Goal: Information Seeking & Learning: Learn about a topic

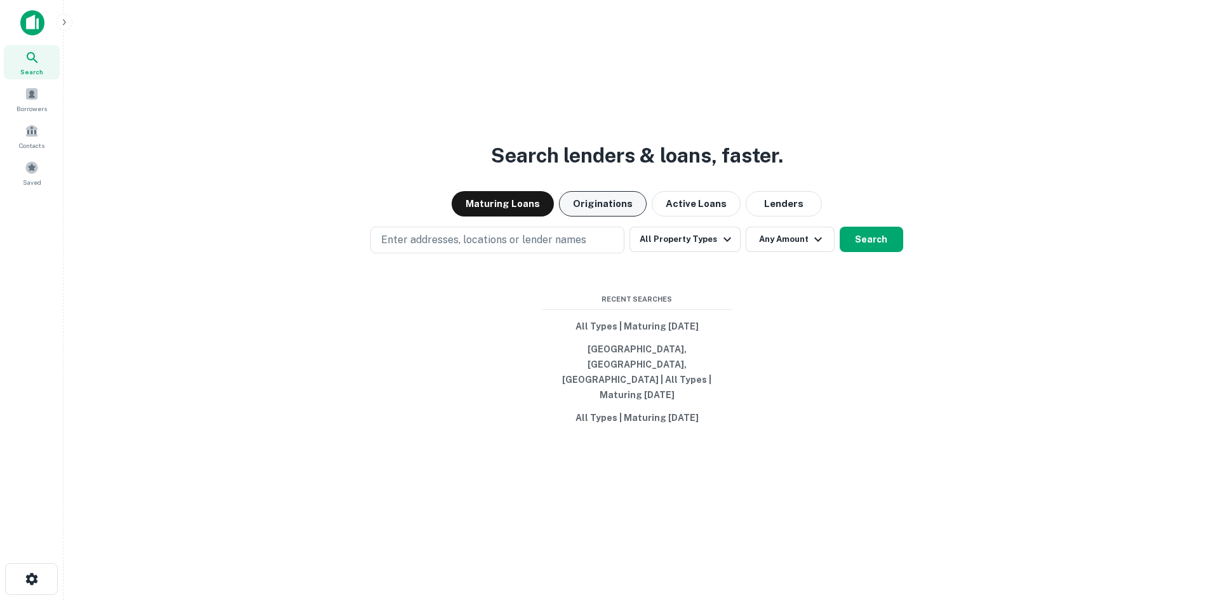
click at [628, 217] on button "Originations" at bounding box center [603, 203] width 88 height 25
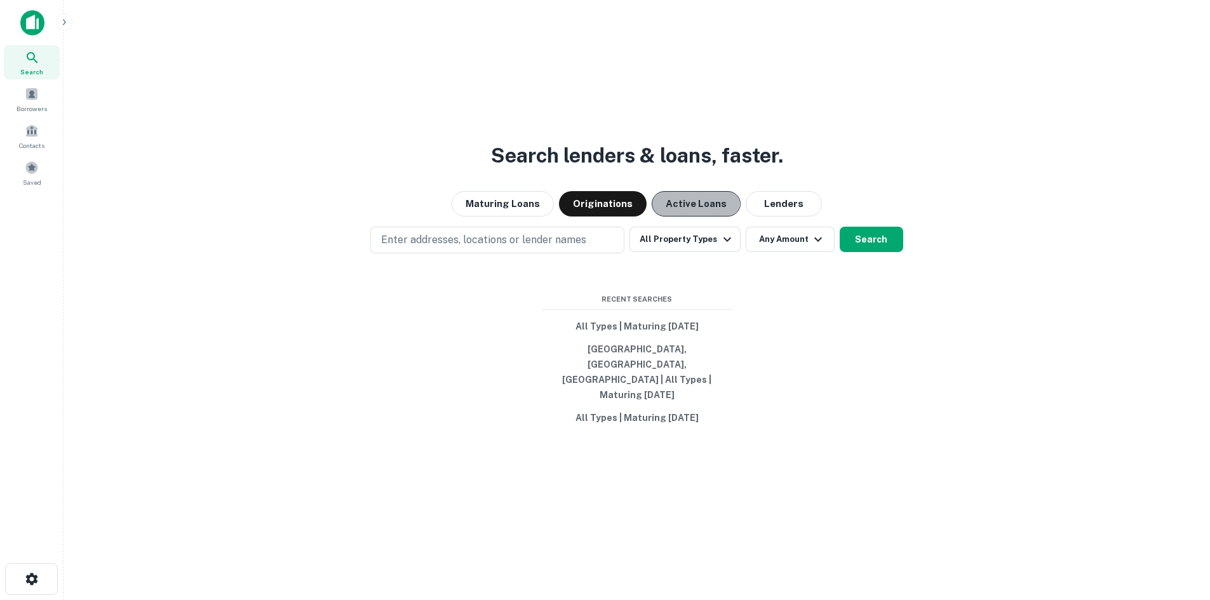
click at [691, 217] on button "Active Loans" at bounding box center [696, 203] width 89 height 25
click at [789, 217] on button "Lenders" at bounding box center [784, 203] width 76 height 25
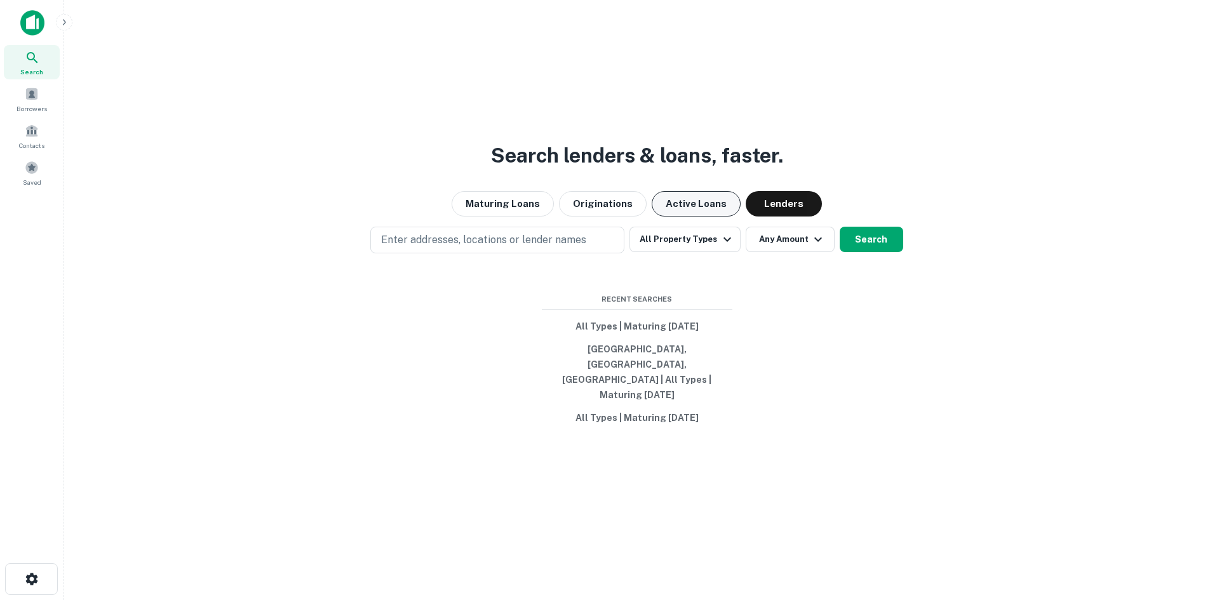
click at [702, 217] on button "Active Loans" at bounding box center [696, 203] width 89 height 25
click at [471, 239] on div "Search lenders & loans, faster. Maturing Loans Originations Active Loans Lender…" at bounding box center [637, 330] width 1126 height 600
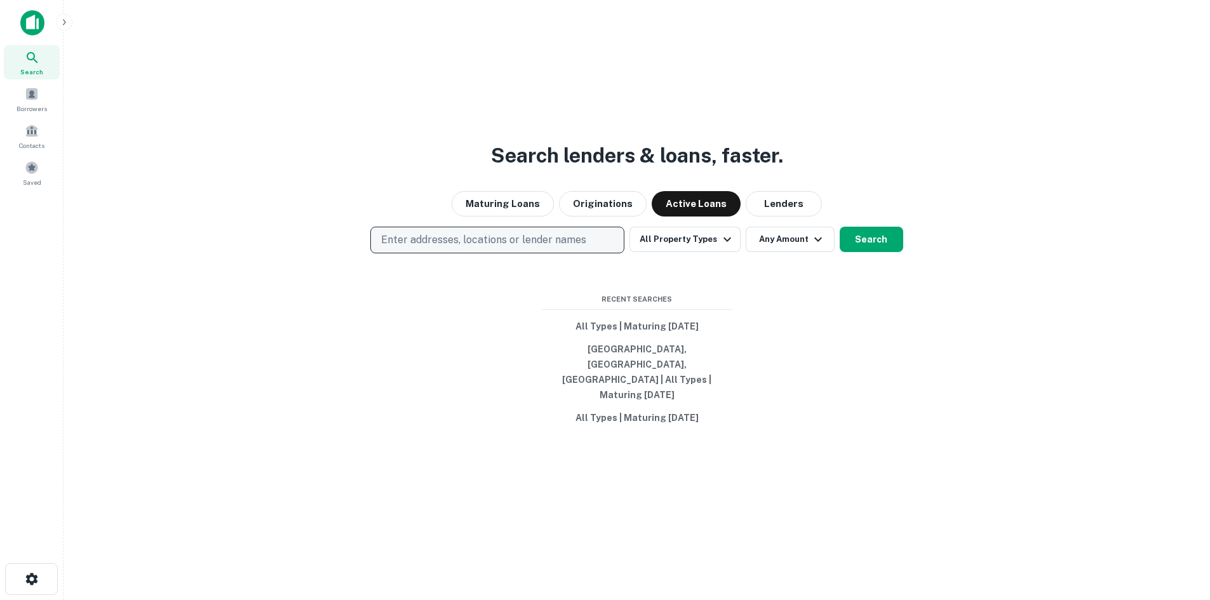
click at [491, 248] on p "Enter addresses, locations or lender names" at bounding box center [483, 239] width 205 height 15
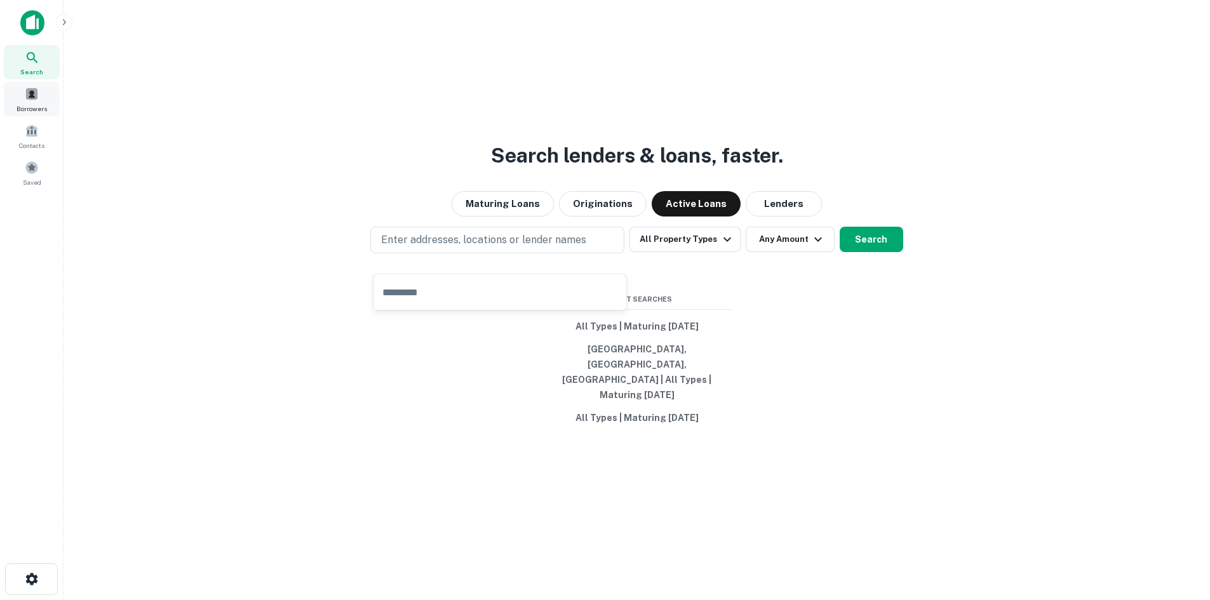
click at [35, 97] on span at bounding box center [32, 94] width 14 height 14
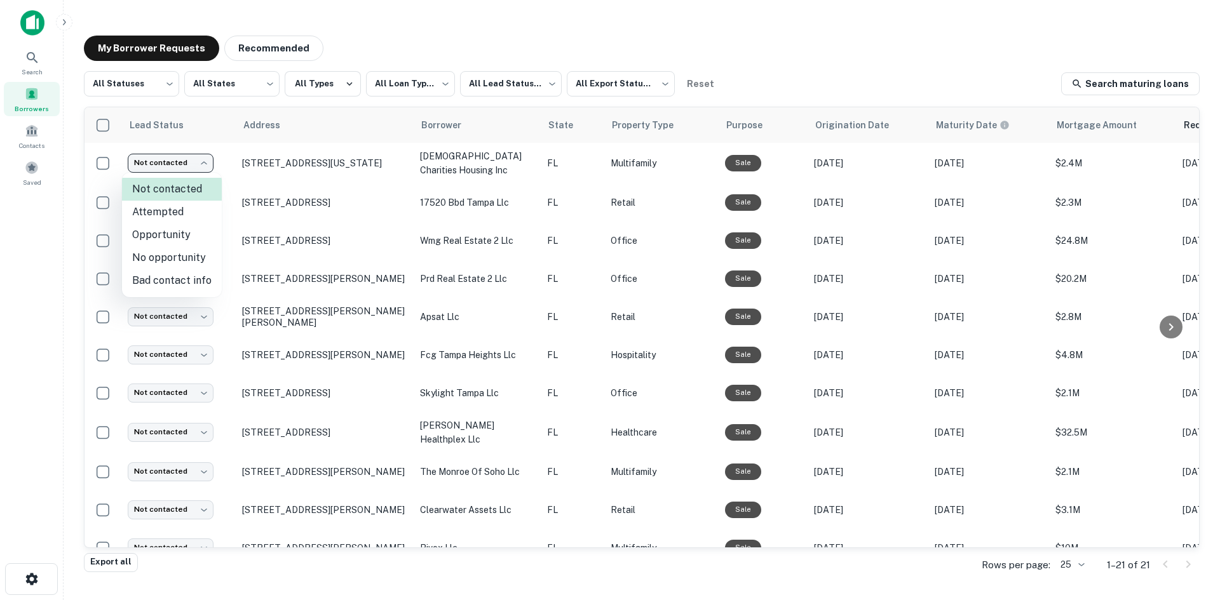
click at [167, 164] on body "**********" at bounding box center [610, 300] width 1220 height 600
click at [316, 166] on div at bounding box center [610, 300] width 1220 height 600
click at [152, 84] on body "**********" at bounding box center [610, 300] width 1220 height 600
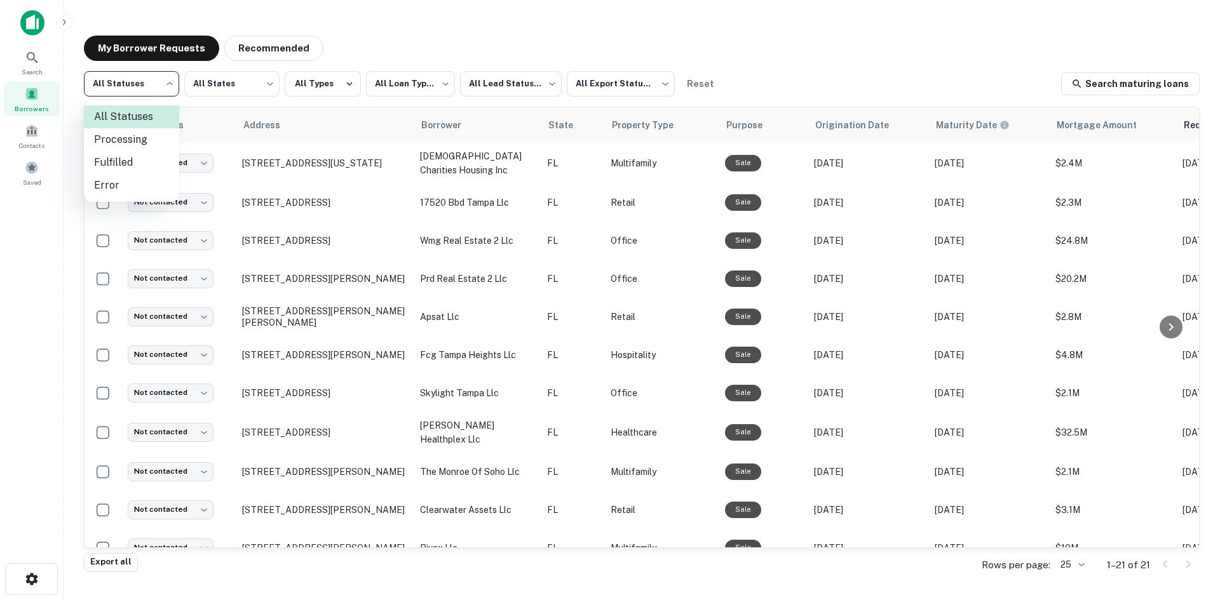
click at [152, 84] on div at bounding box center [610, 300] width 1220 height 600
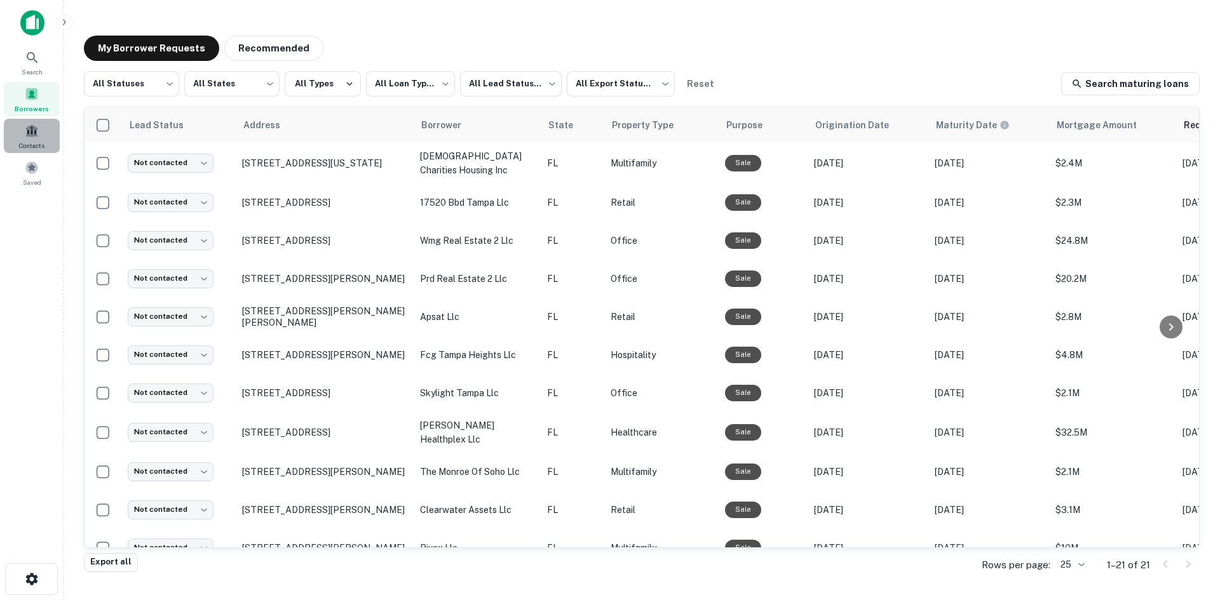
click at [40, 137] on div "Contacts" at bounding box center [32, 136] width 56 height 34
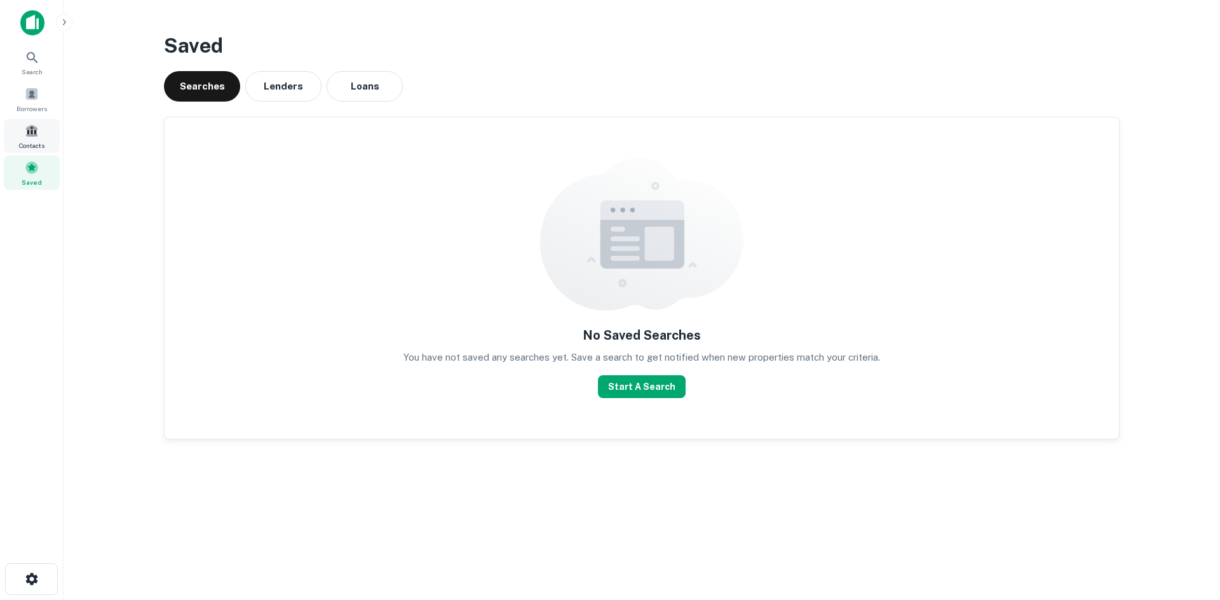
click at [37, 134] on span at bounding box center [32, 131] width 14 height 14
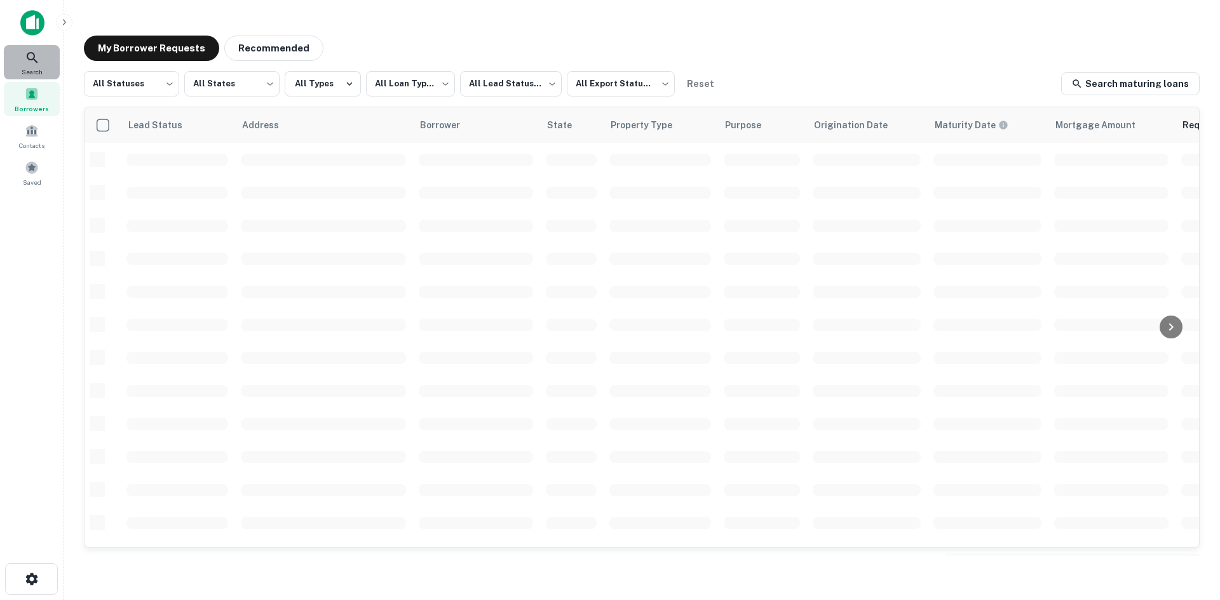
click at [39, 65] on icon at bounding box center [32, 57] width 15 height 15
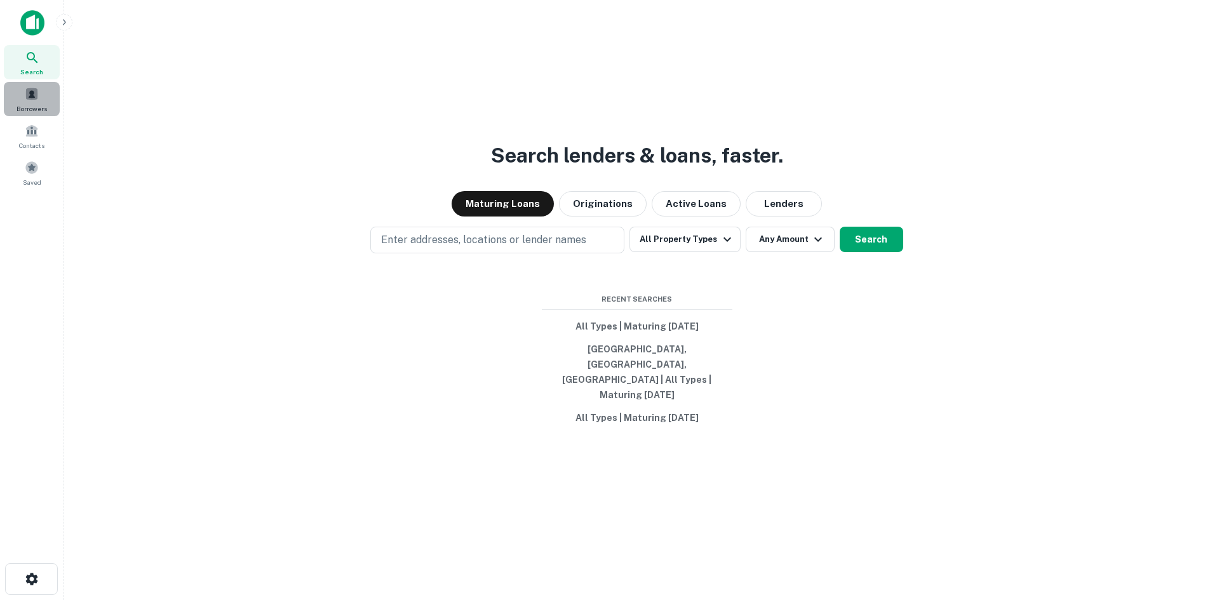
click at [49, 90] on div "Borrowers" at bounding box center [32, 99] width 56 height 34
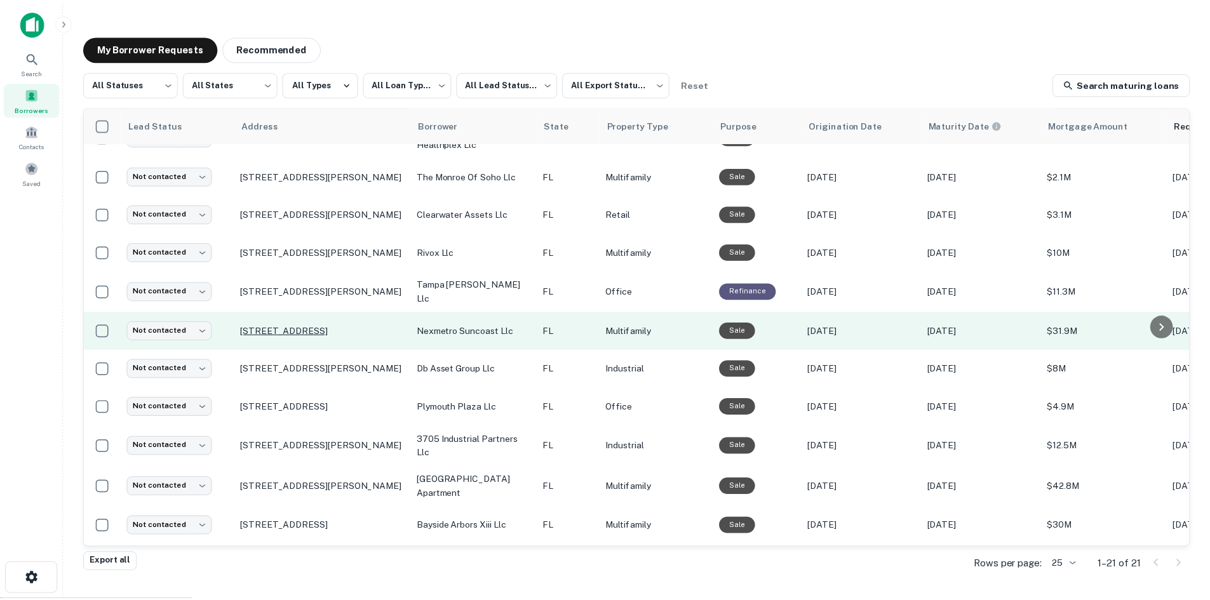
scroll to position [318, 0]
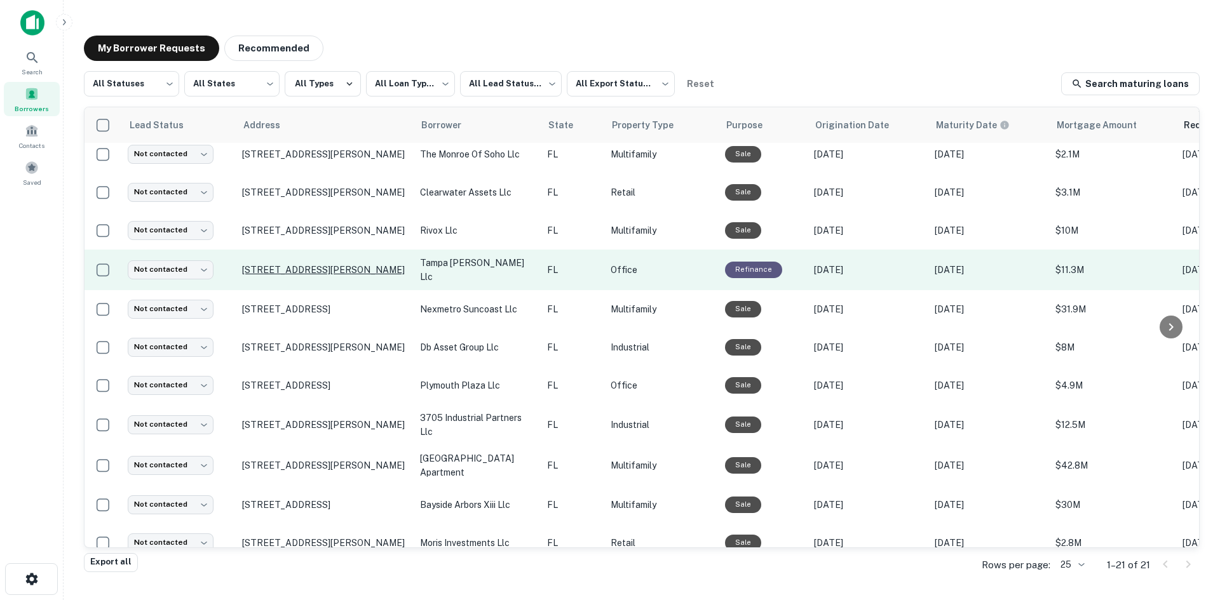
click at [336, 264] on p "5100 W Kennedy Blvd Tampa, FL 33609" at bounding box center [324, 269] width 165 height 11
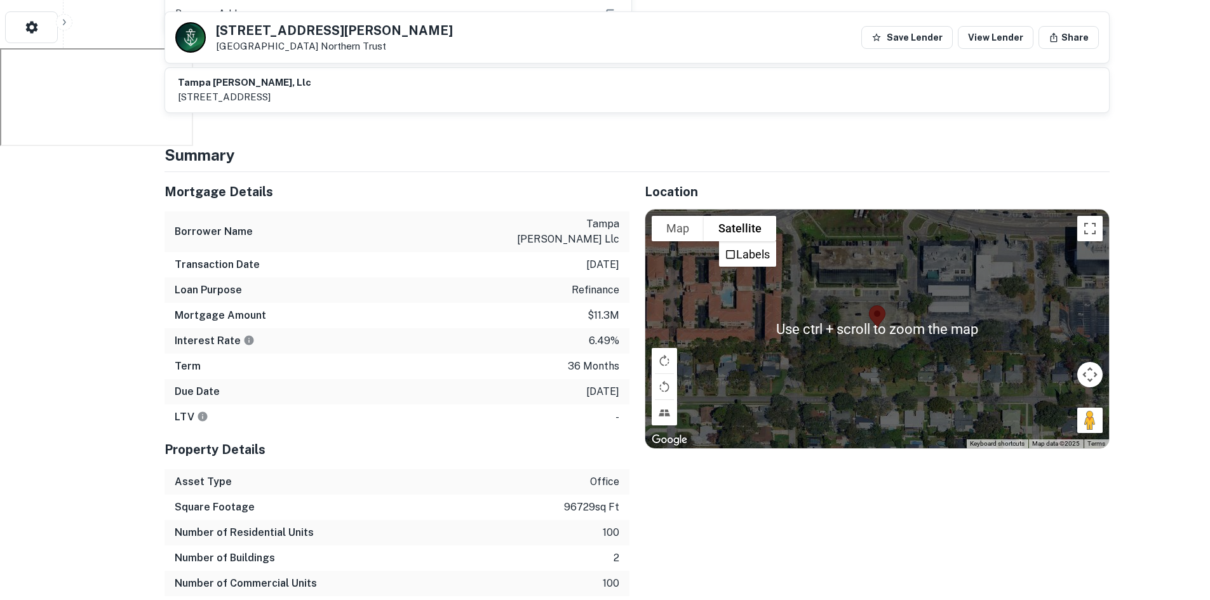
scroll to position [508, 0]
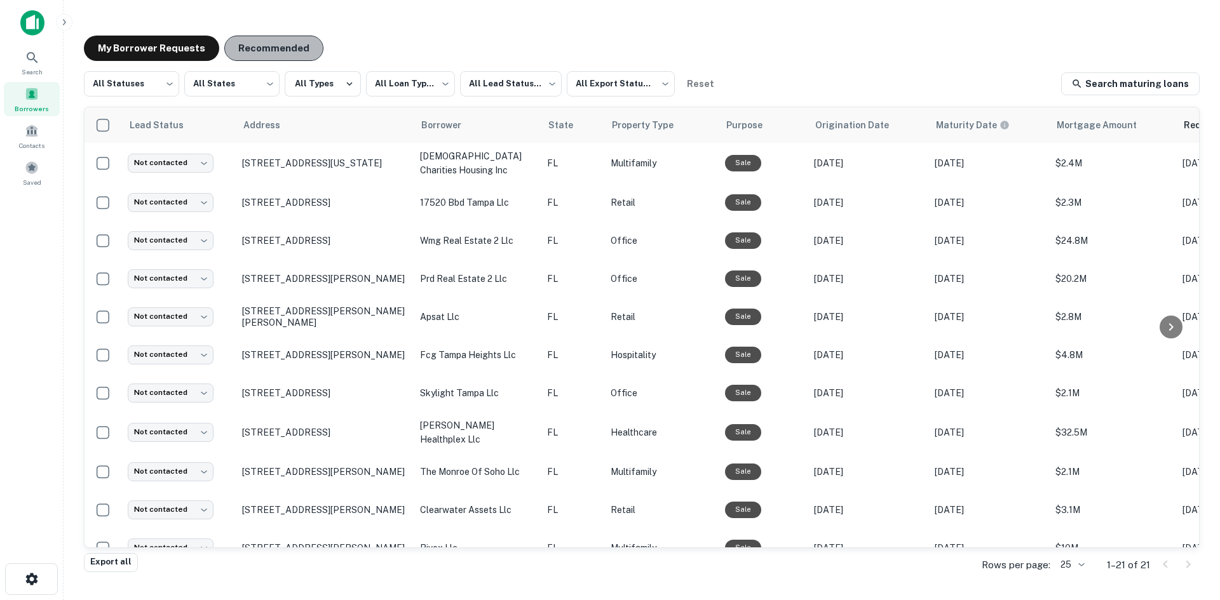
click at [267, 51] on button "Recommended" at bounding box center [273, 48] width 99 height 25
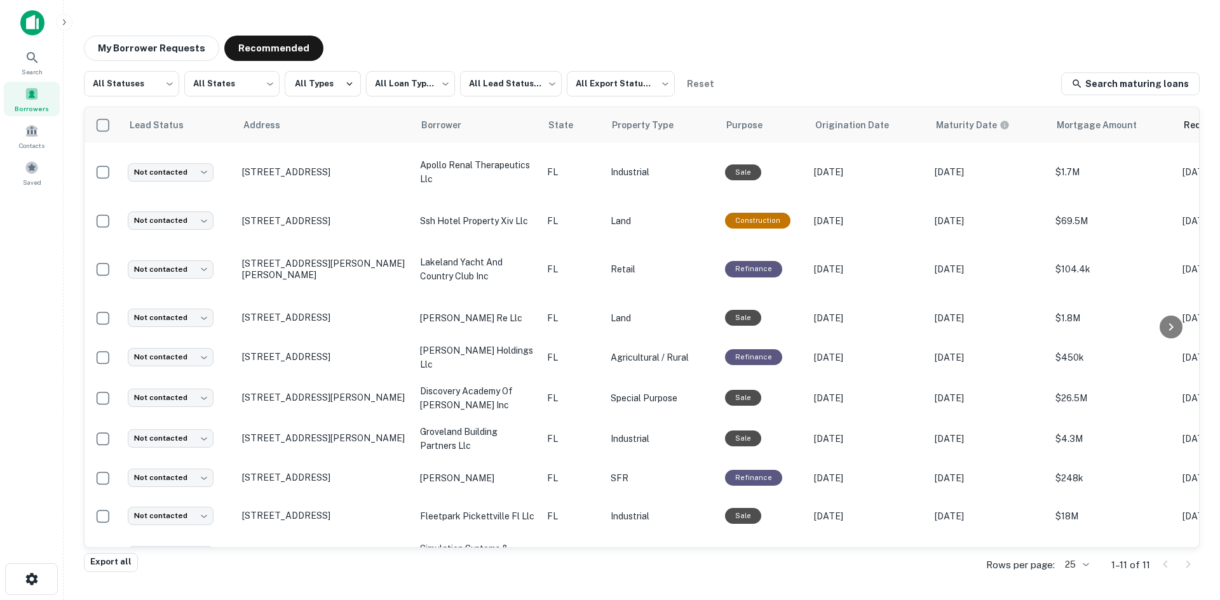
click at [187, 33] on div "**********" at bounding box center [642, 295] width 1136 height 541
click at [180, 42] on button "My Borrower Requests" at bounding box center [151, 48] width 135 height 25
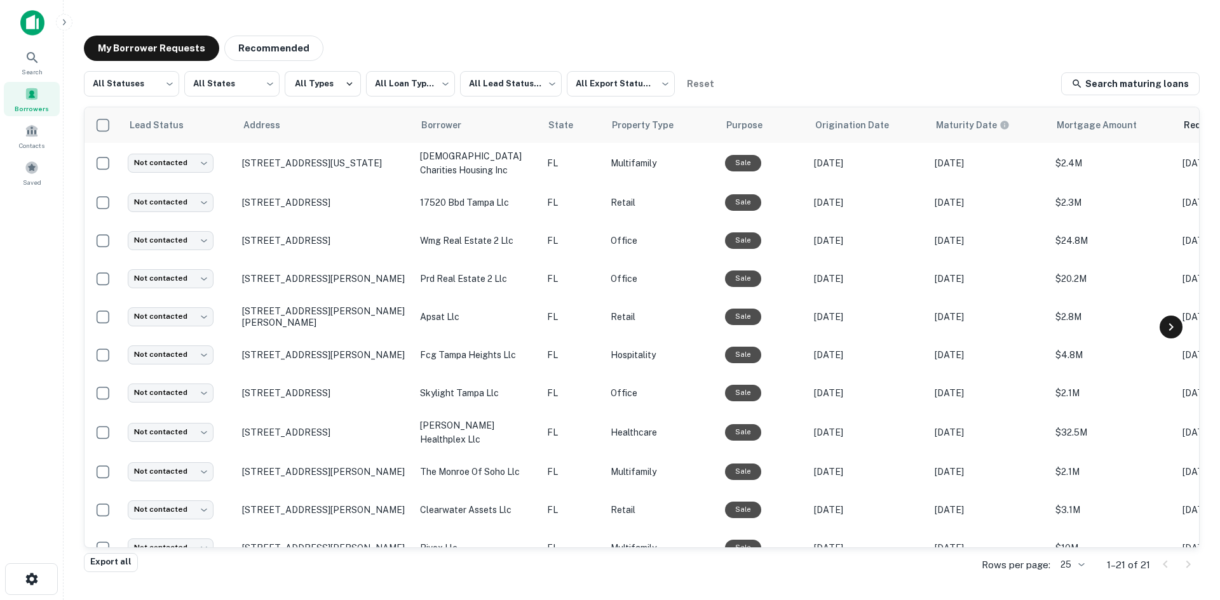
click at [1162, 322] on div at bounding box center [1170, 327] width 23 height 23
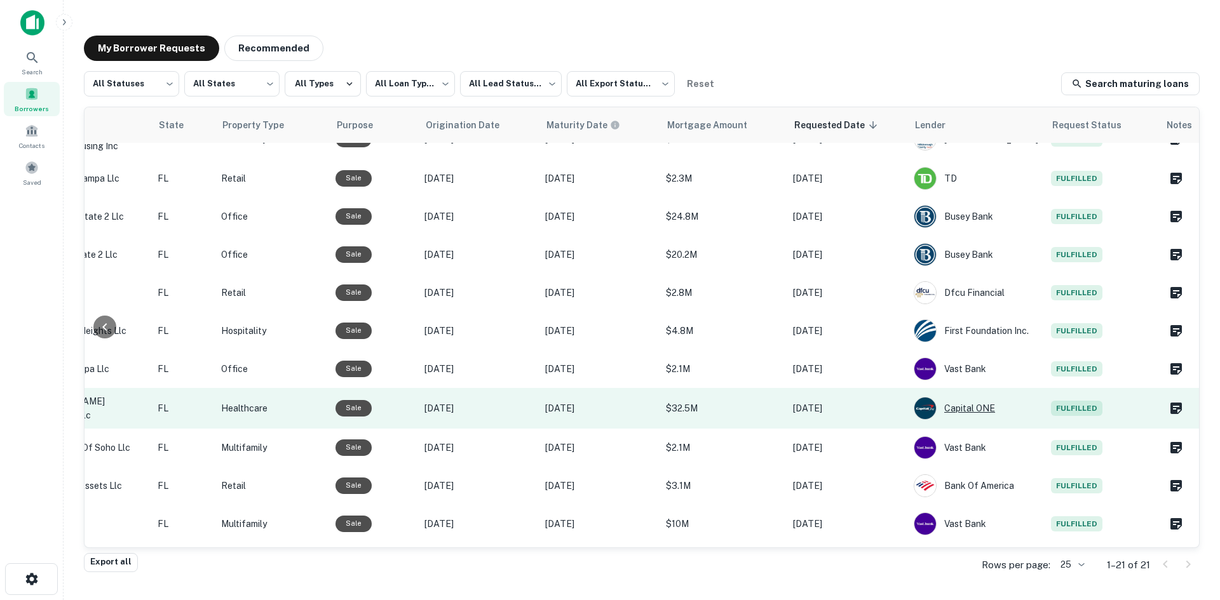
scroll to position [0, 389]
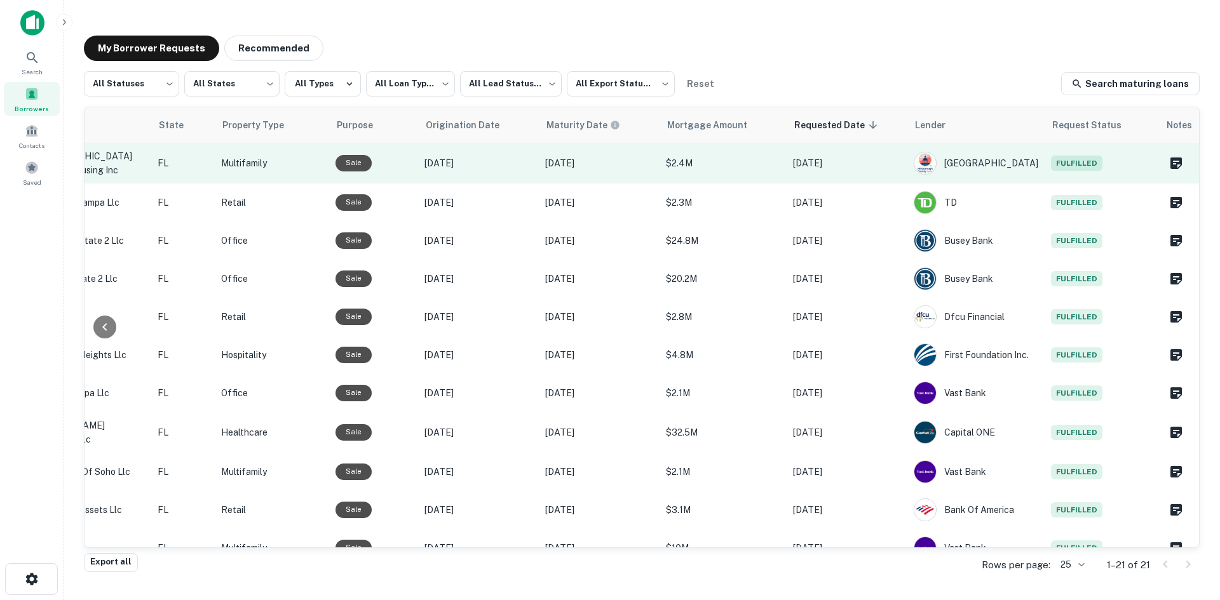
click at [1069, 166] on span "Fulfilled" at bounding box center [1076, 163] width 51 height 15
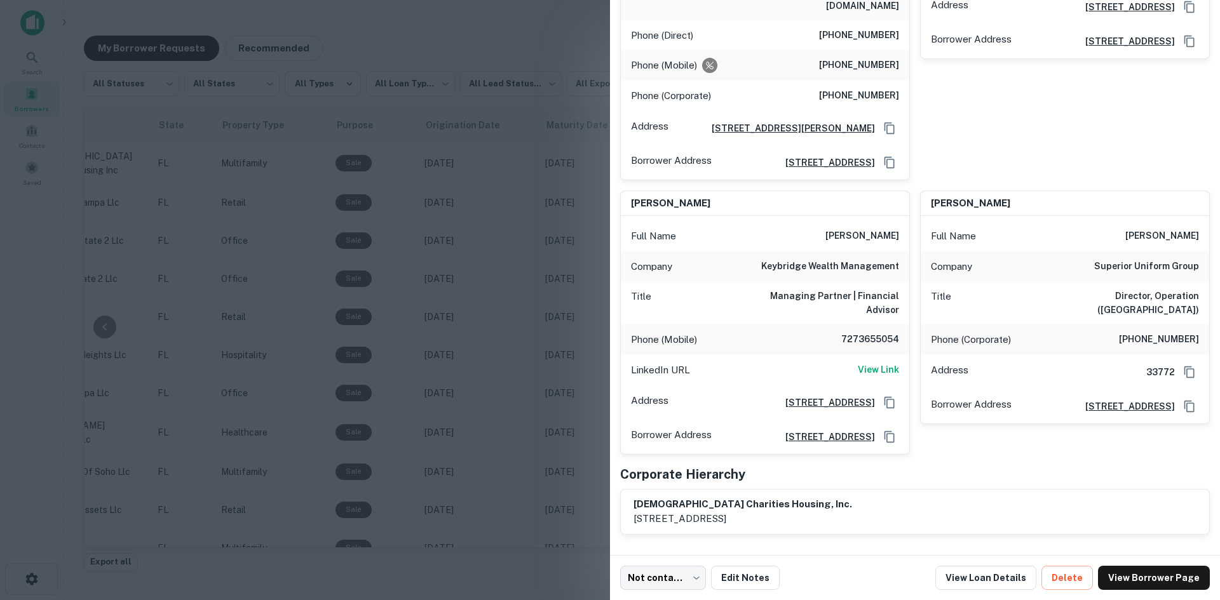
scroll to position [0, 0]
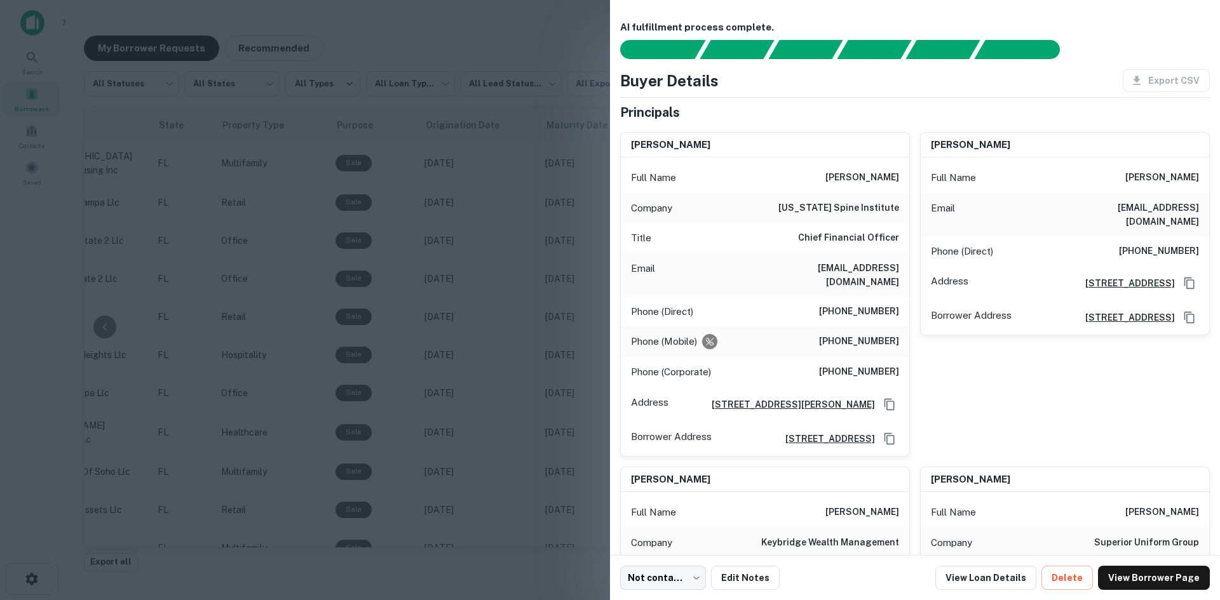
click at [497, 147] on div at bounding box center [610, 300] width 1220 height 600
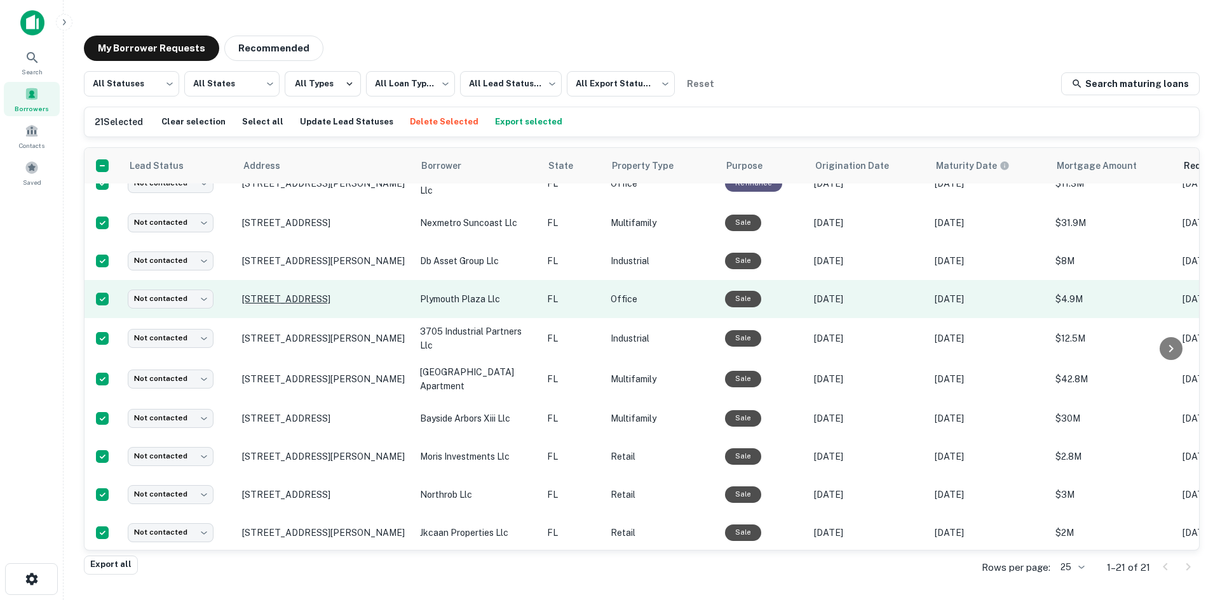
scroll to position [467, 0]
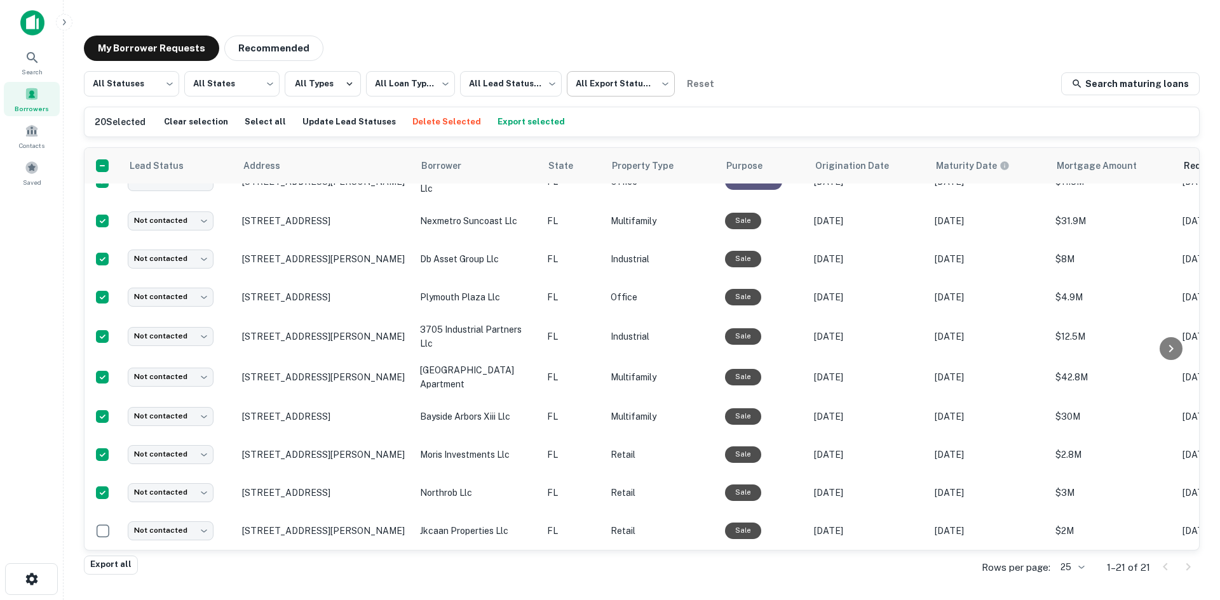
click at [607, 86] on body "**********" at bounding box center [610, 300] width 1220 height 600
click at [612, 83] on div at bounding box center [610, 300] width 1220 height 600
click at [635, 84] on body "**********" at bounding box center [610, 300] width 1220 height 600
click at [799, 106] on div at bounding box center [610, 300] width 1220 height 600
click at [530, 119] on button "Export selected" at bounding box center [531, 121] width 74 height 19
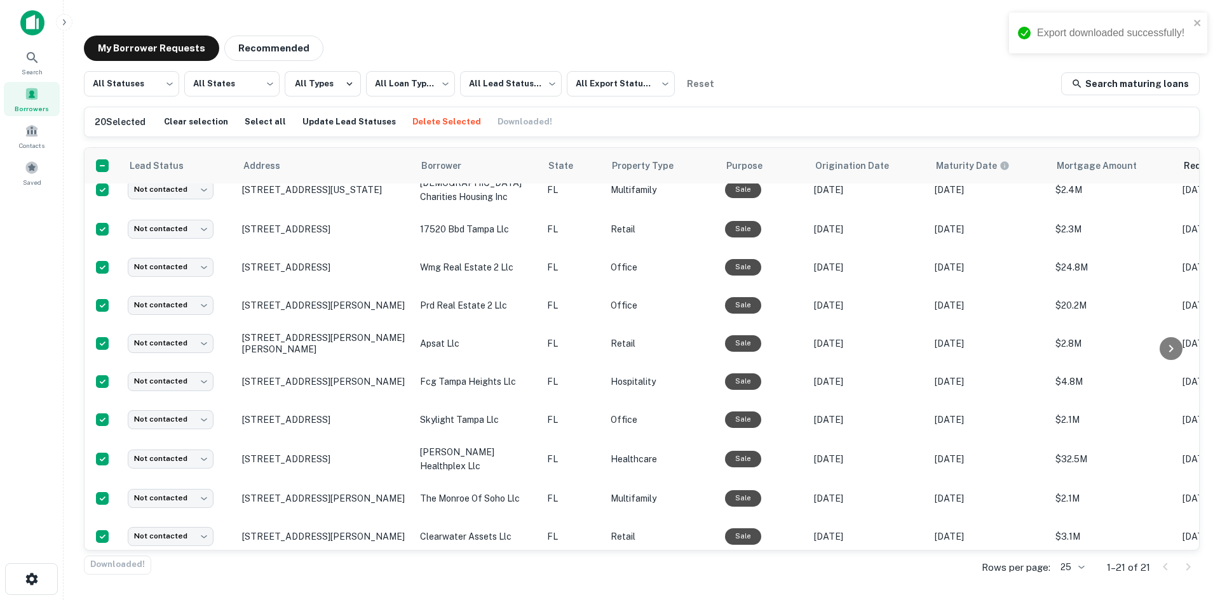
scroll to position [0, 0]
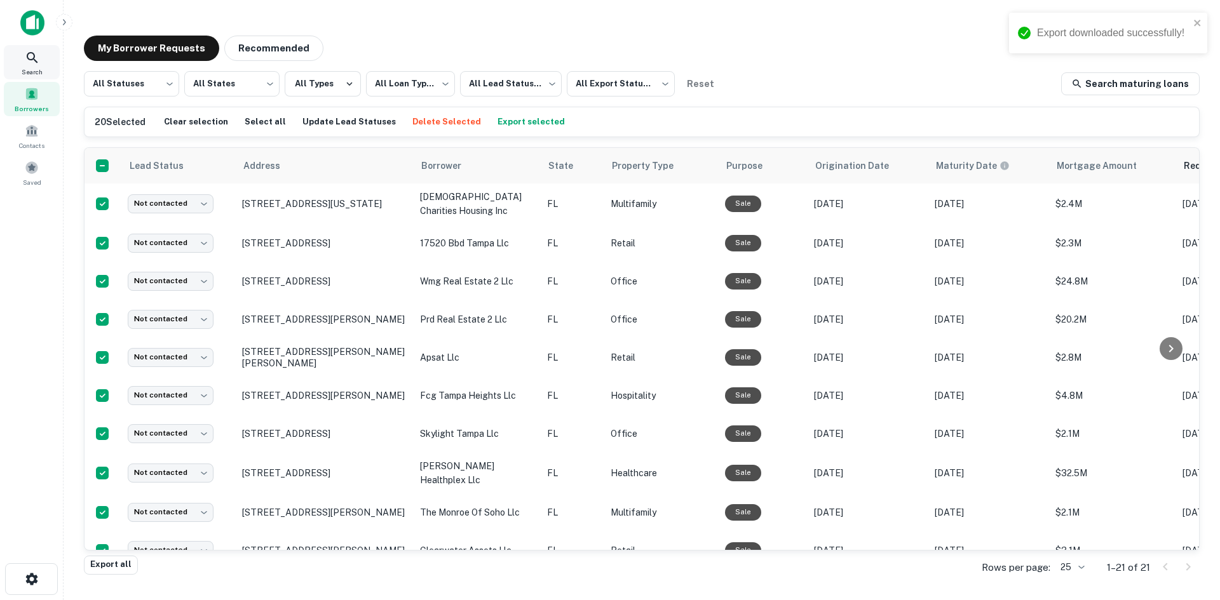
click at [30, 50] on icon at bounding box center [32, 57] width 15 height 15
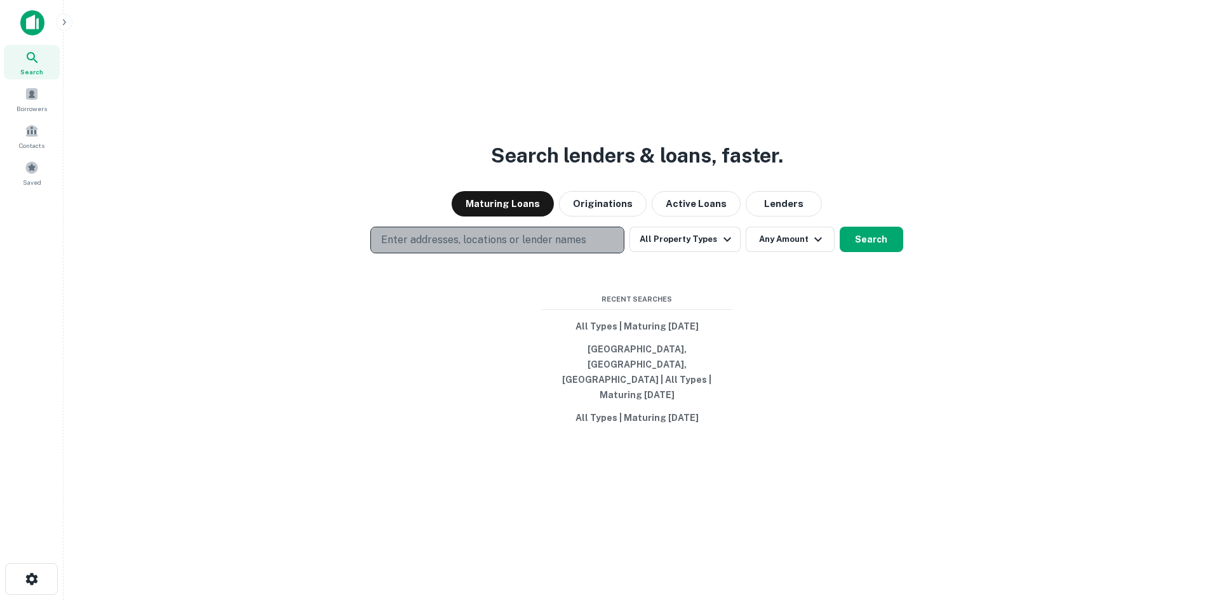
click at [448, 244] on button "Enter addresses, locations or lender names" at bounding box center [497, 240] width 254 height 27
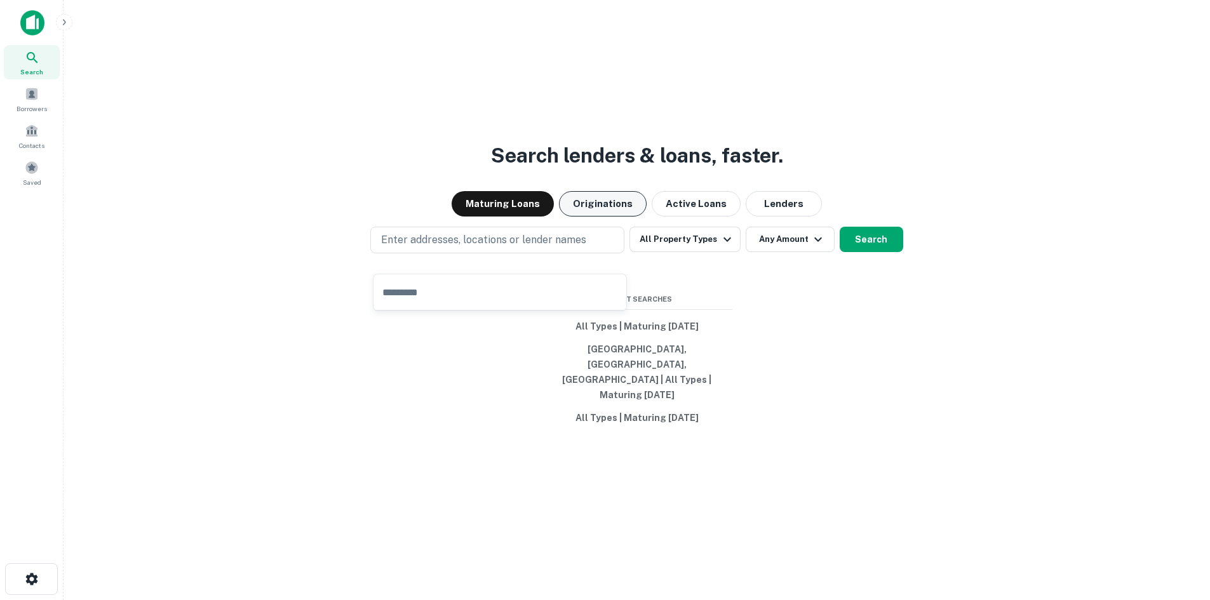
click at [604, 210] on button "Originations" at bounding box center [603, 203] width 88 height 25
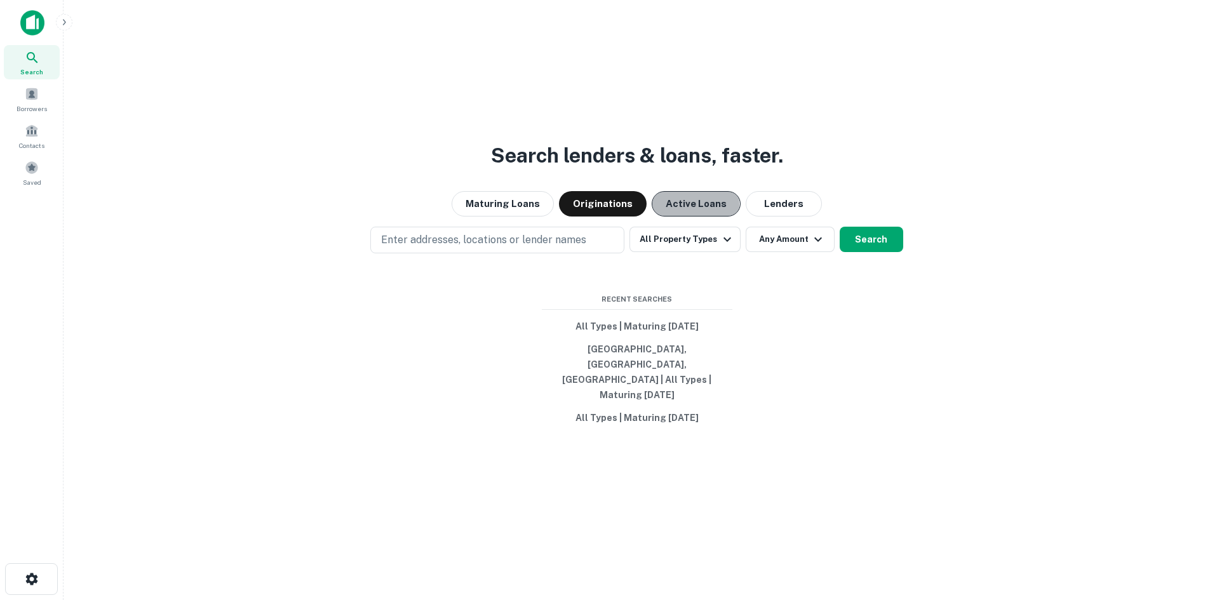
drag, startPoint x: 688, startPoint y: 220, endPoint x: 701, endPoint y: 217, distance: 13.9
click at [688, 217] on button "Active Loans" at bounding box center [696, 203] width 89 height 25
click at [870, 252] on button "Search" at bounding box center [872, 239] width 64 height 25
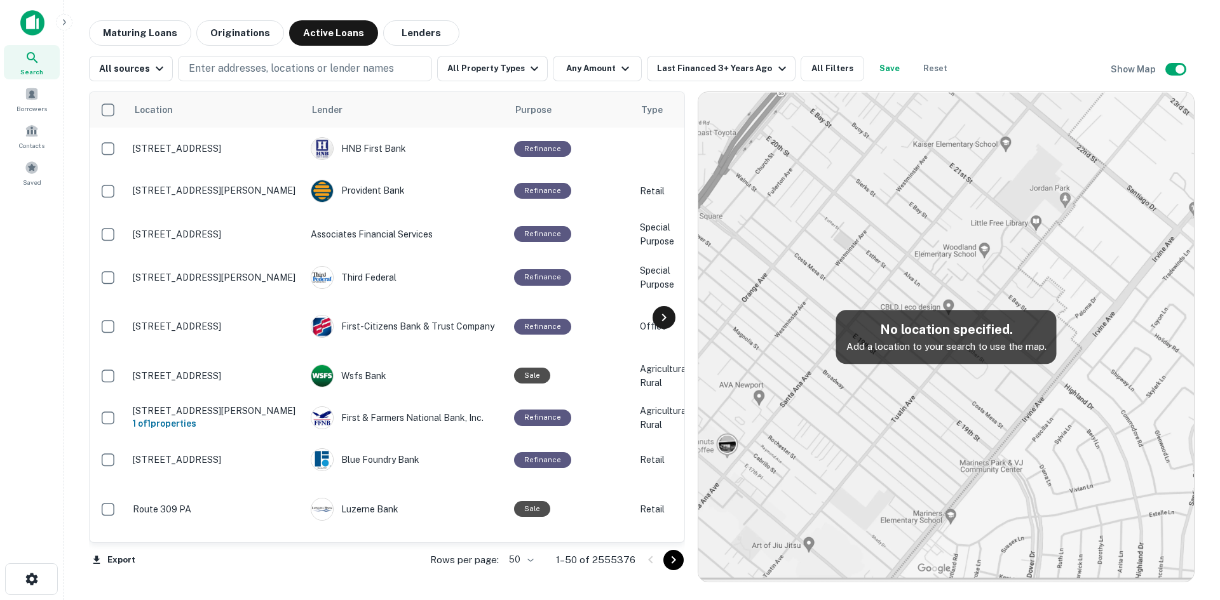
click at [664, 324] on icon at bounding box center [663, 317] width 15 height 15
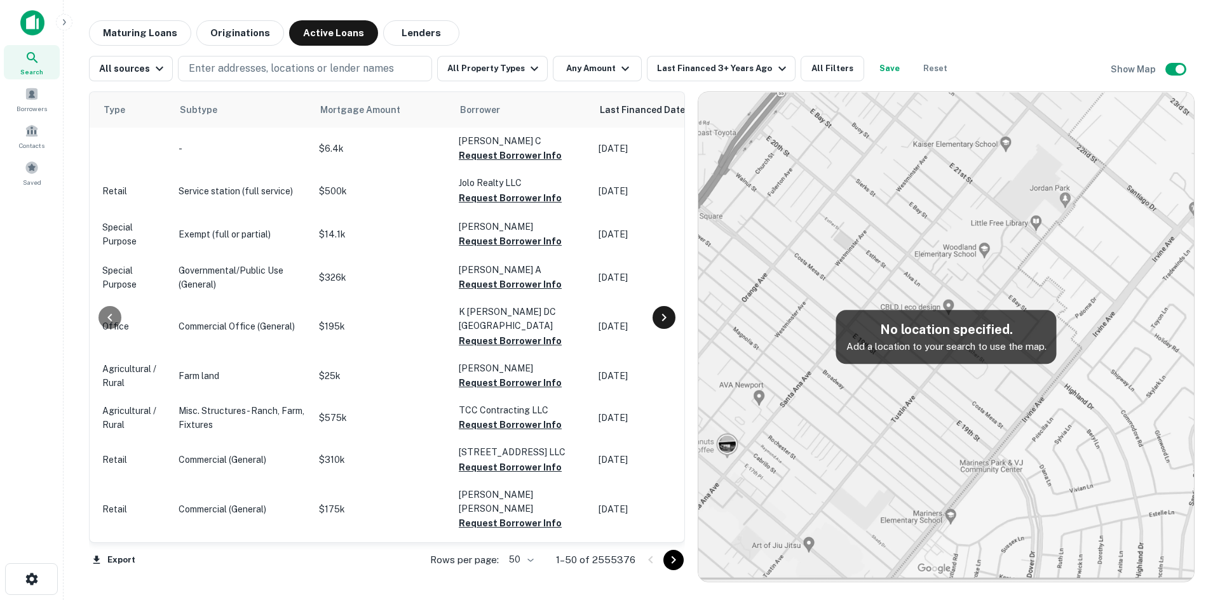
click at [664, 323] on icon at bounding box center [663, 317] width 15 height 15
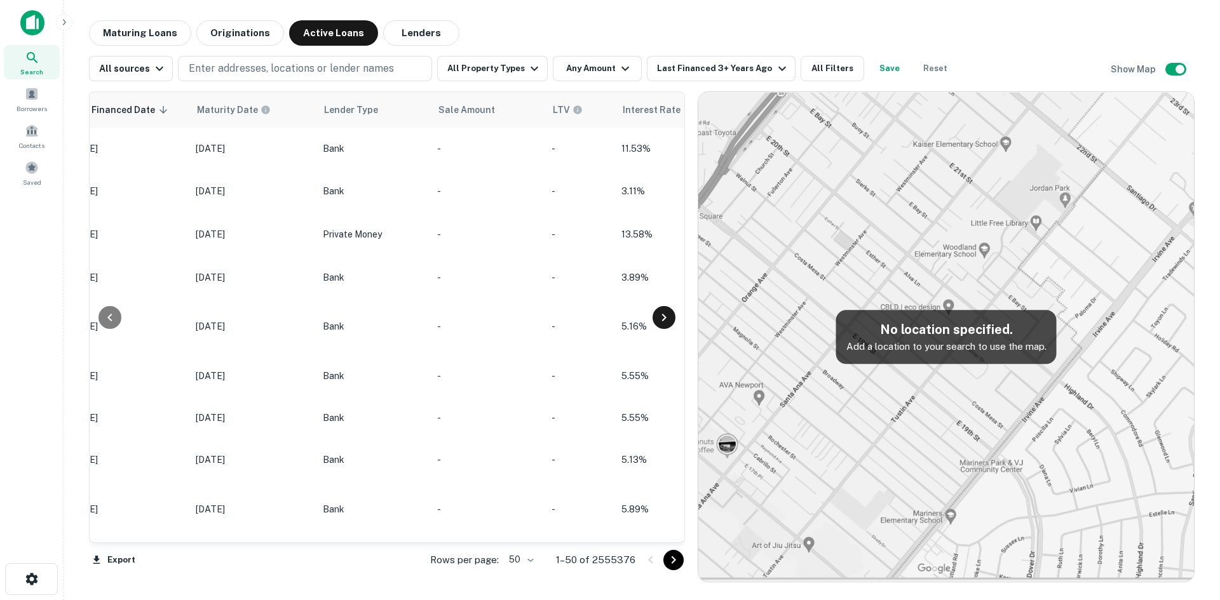
click at [664, 323] on icon at bounding box center [663, 317] width 15 height 15
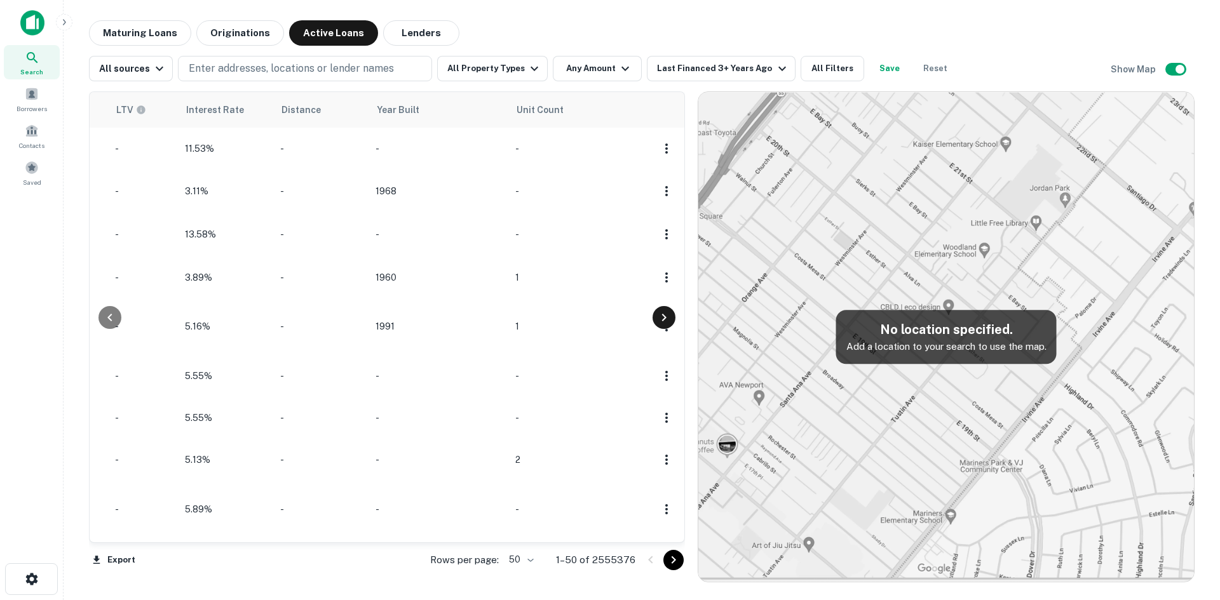
scroll to position [0, 1506]
click at [664, 323] on button "button" at bounding box center [666, 326] width 23 height 23
click at [107, 311] on div at bounding box center [610, 300] width 1220 height 600
click at [107, 311] on icon at bounding box center [109, 317] width 15 height 15
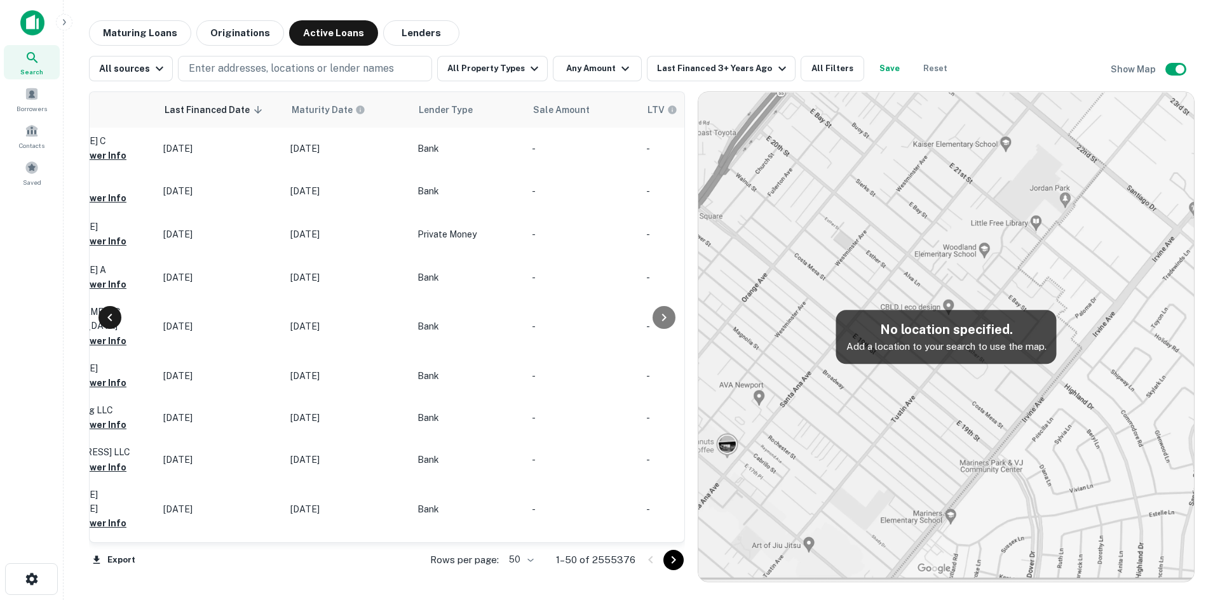
click at [104, 313] on icon at bounding box center [109, 317] width 15 height 15
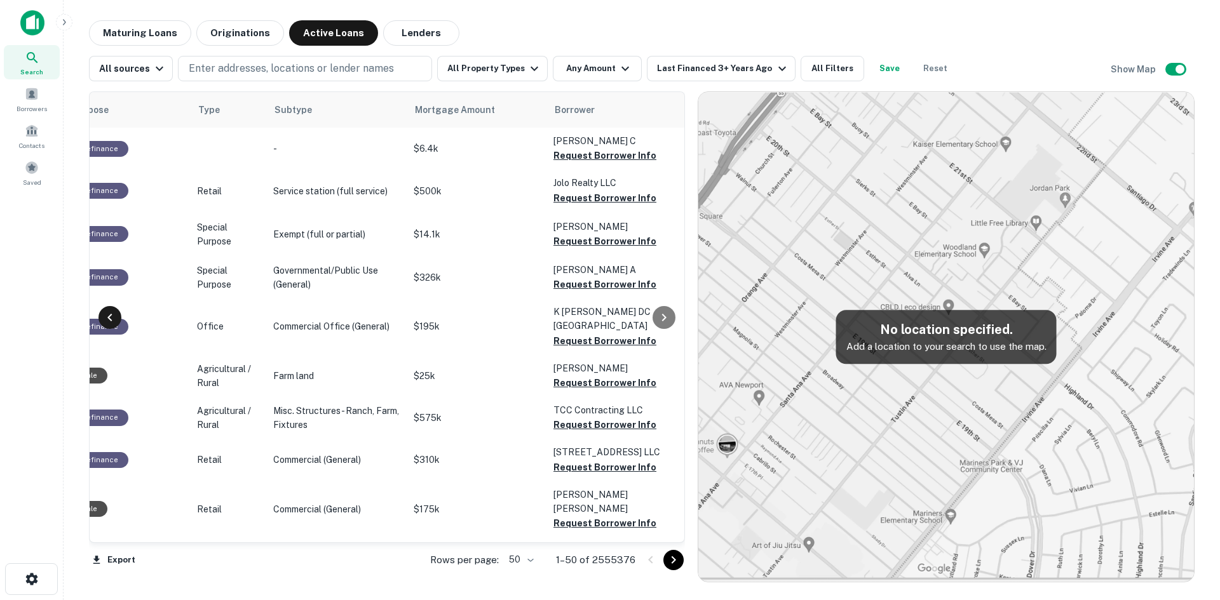
scroll to position [0, 439]
click at [659, 314] on icon at bounding box center [663, 317] width 15 height 15
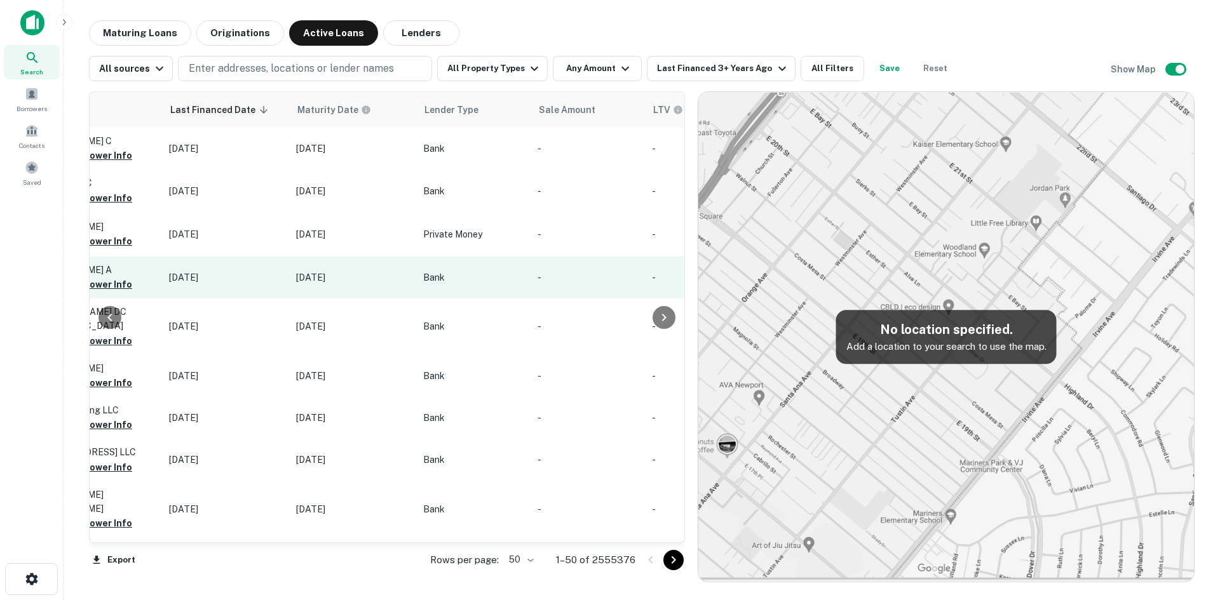
scroll to position [0, 972]
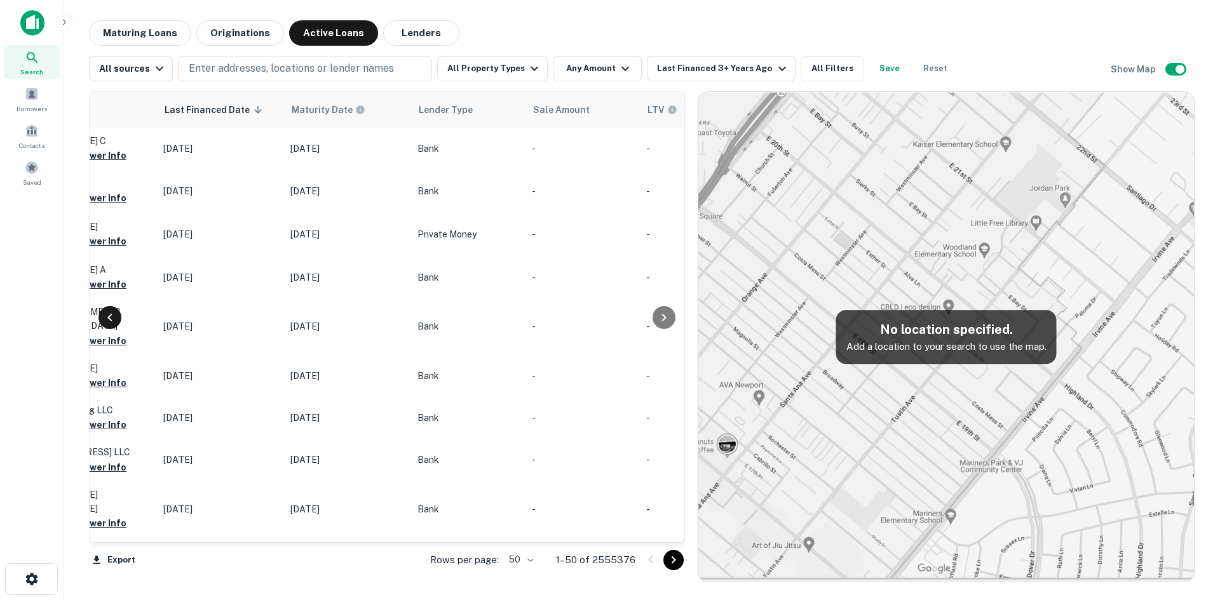
click at [116, 313] on icon at bounding box center [109, 317] width 15 height 15
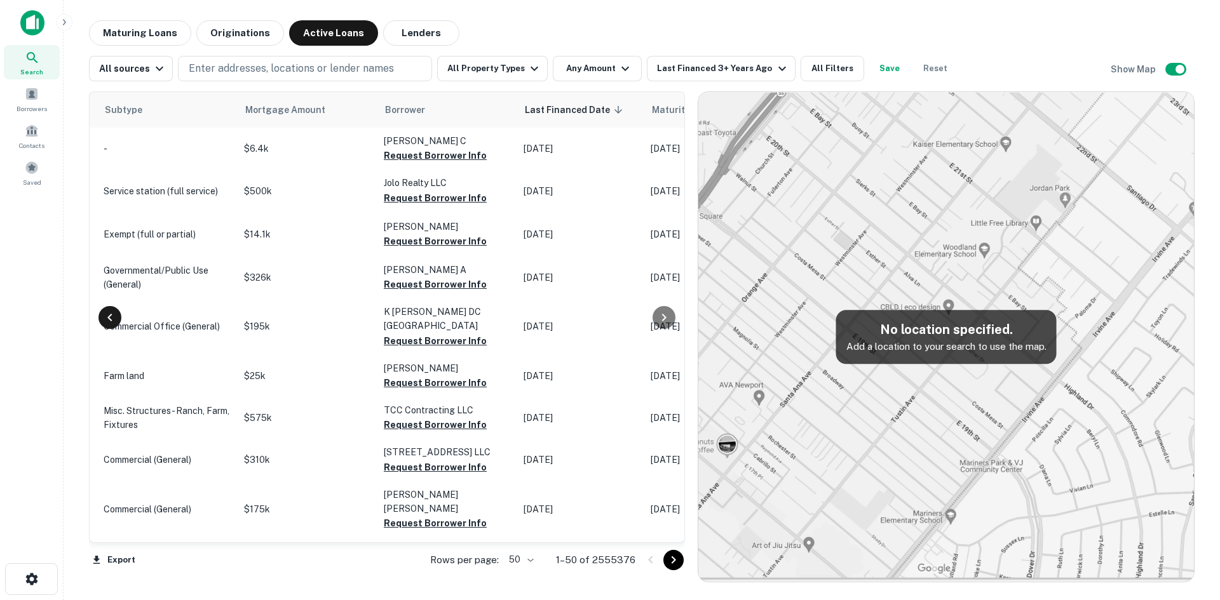
click at [116, 313] on icon at bounding box center [109, 317] width 15 height 15
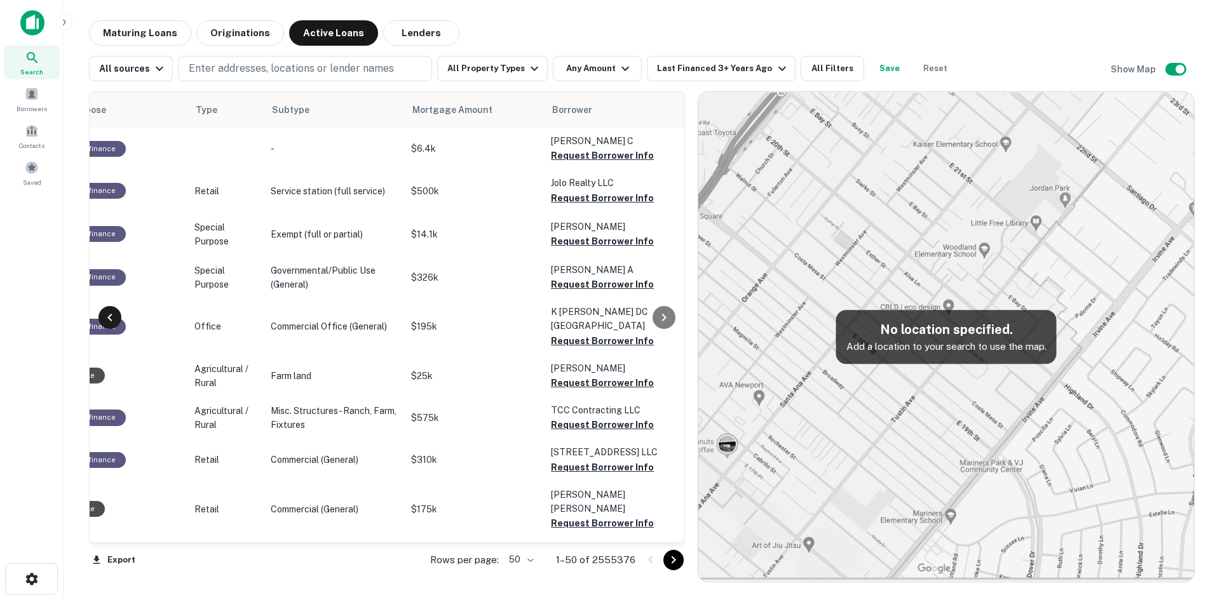
scroll to position [0, 70]
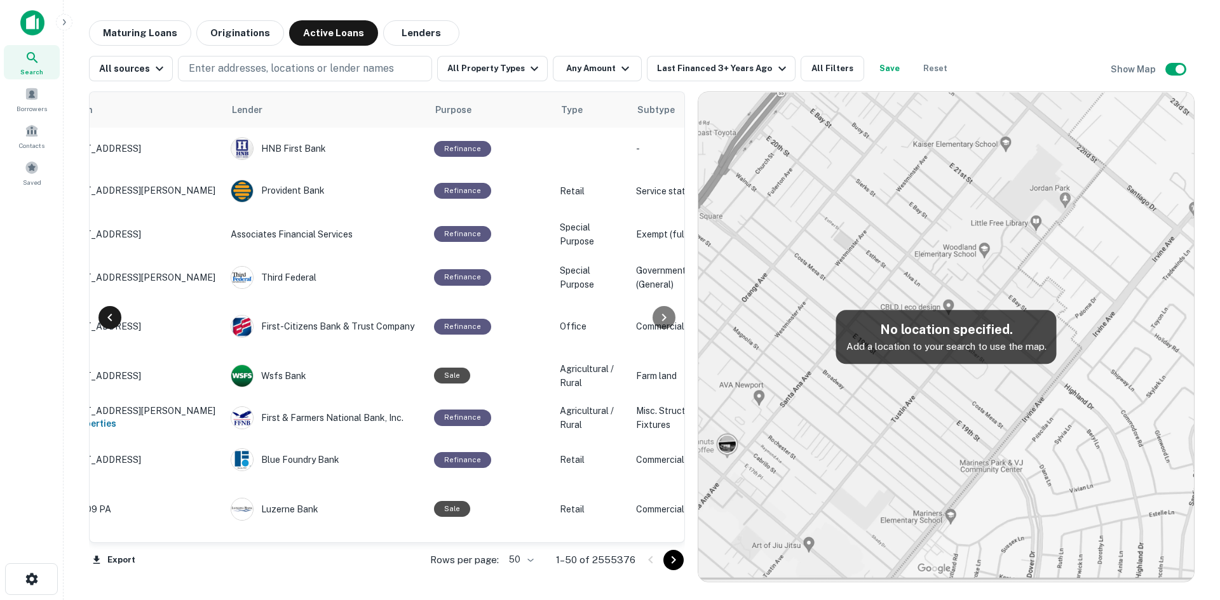
click at [116, 313] on icon at bounding box center [109, 317] width 15 height 15
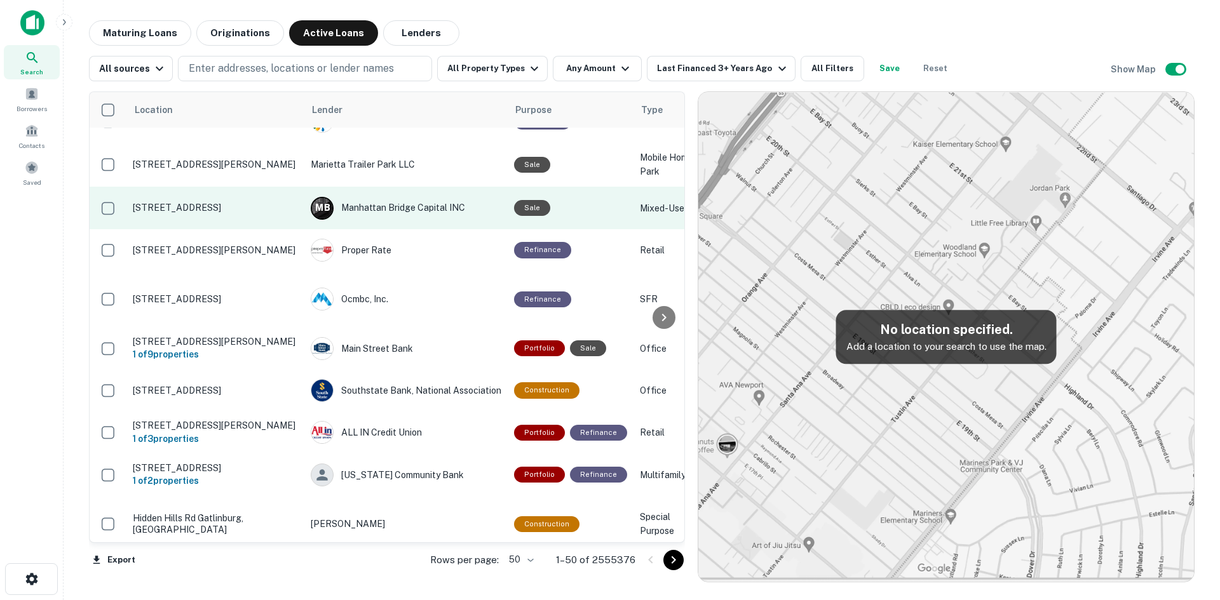
scroll to position [445, 0]
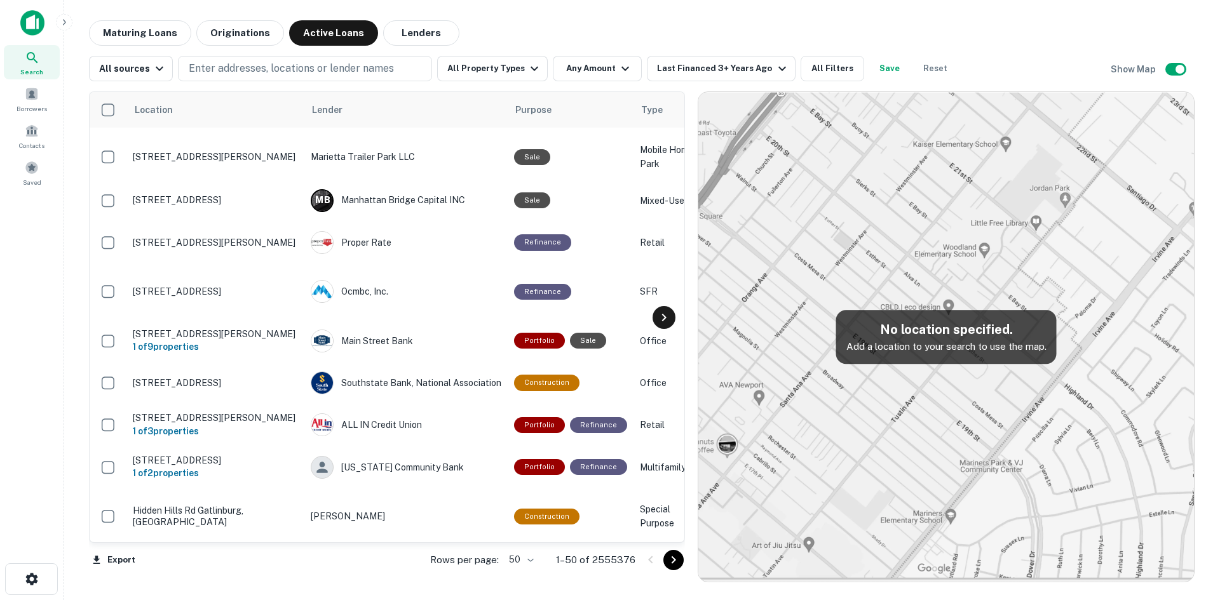
click at [675, 312] on div at bounding box center [663, 317] width 25 height 450
click at [667, 314] on icon at bounding box center [663, 317] width 15 height 15
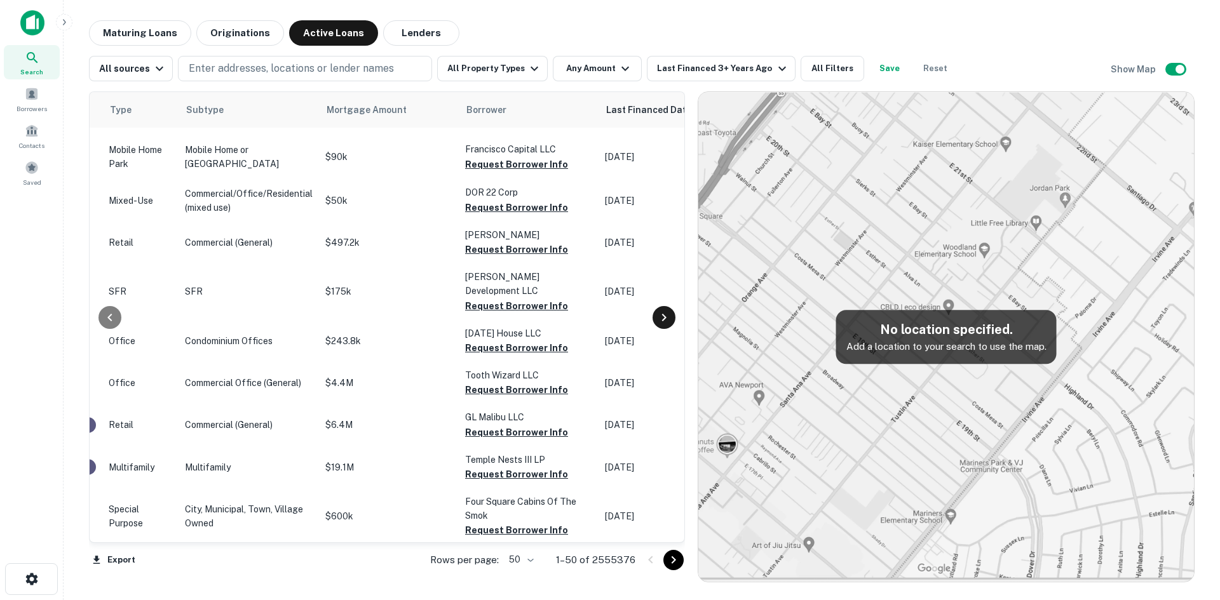
scroll to position [445, 534]
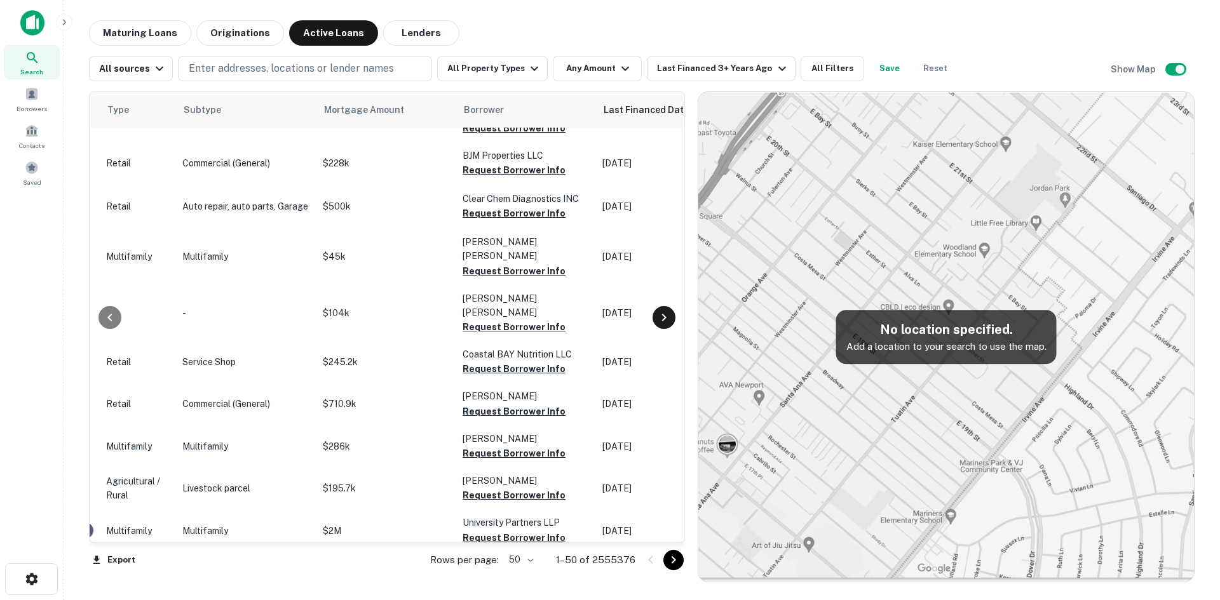
click at [671, 310] on icon at bounding box center [663, 317] width 15 height 15
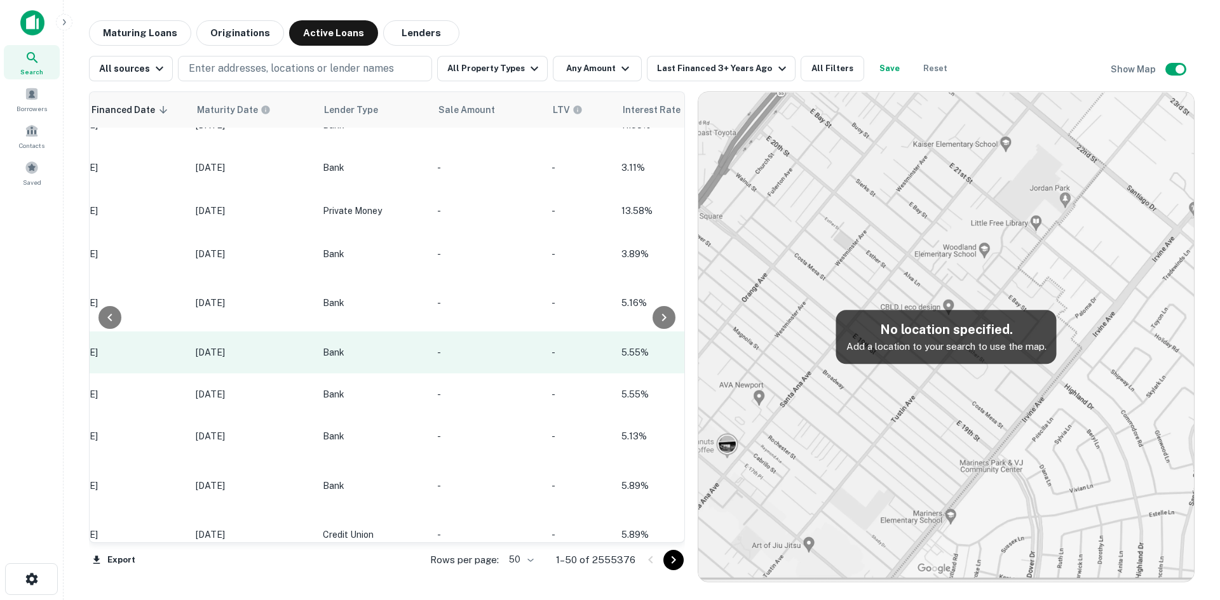
scroll to position [0, 1067]
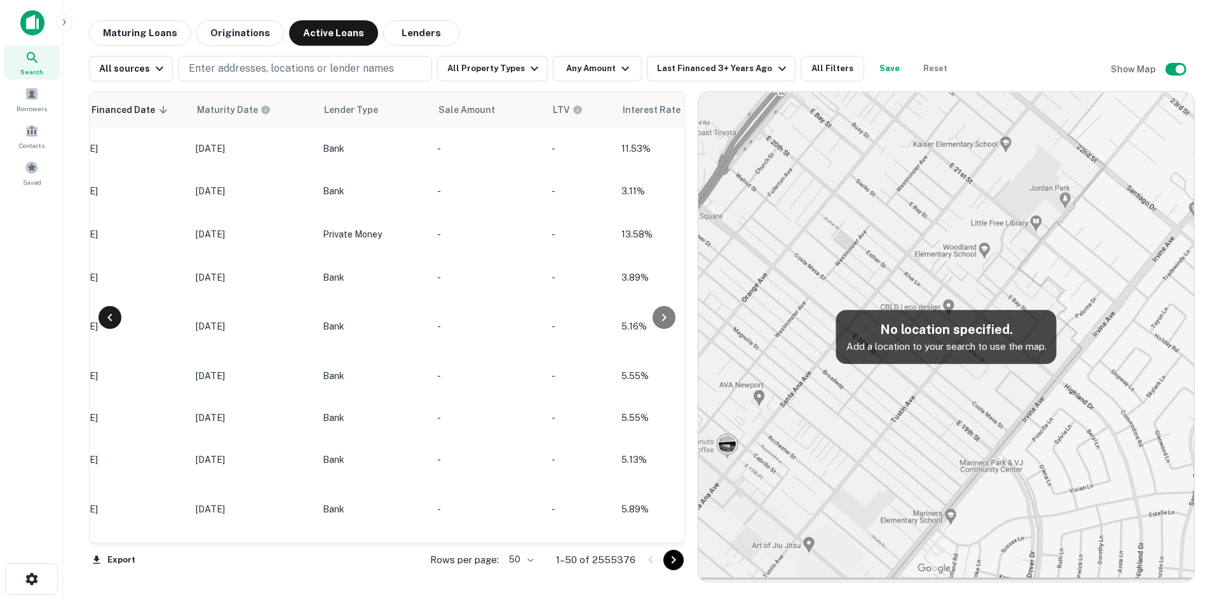
click at [111, 324] on icon at bounding box center [109, 317] width 15 height 15
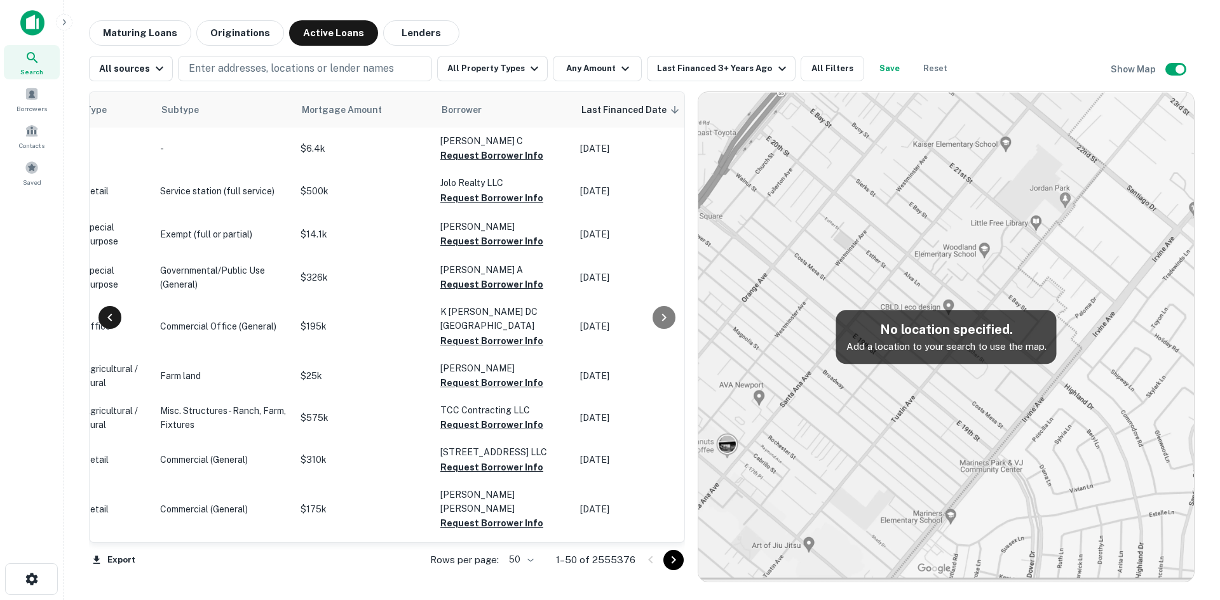
click at [111, 324] on icon at bounding box center [109, 317] width 15 height 15
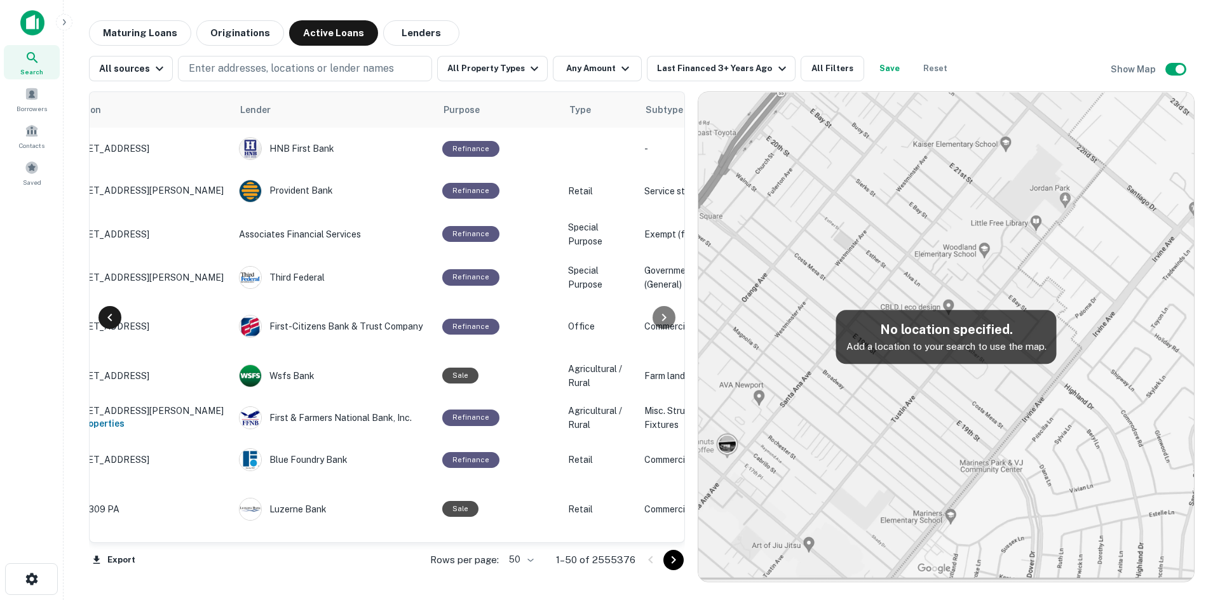
scroll to position [0, 11]
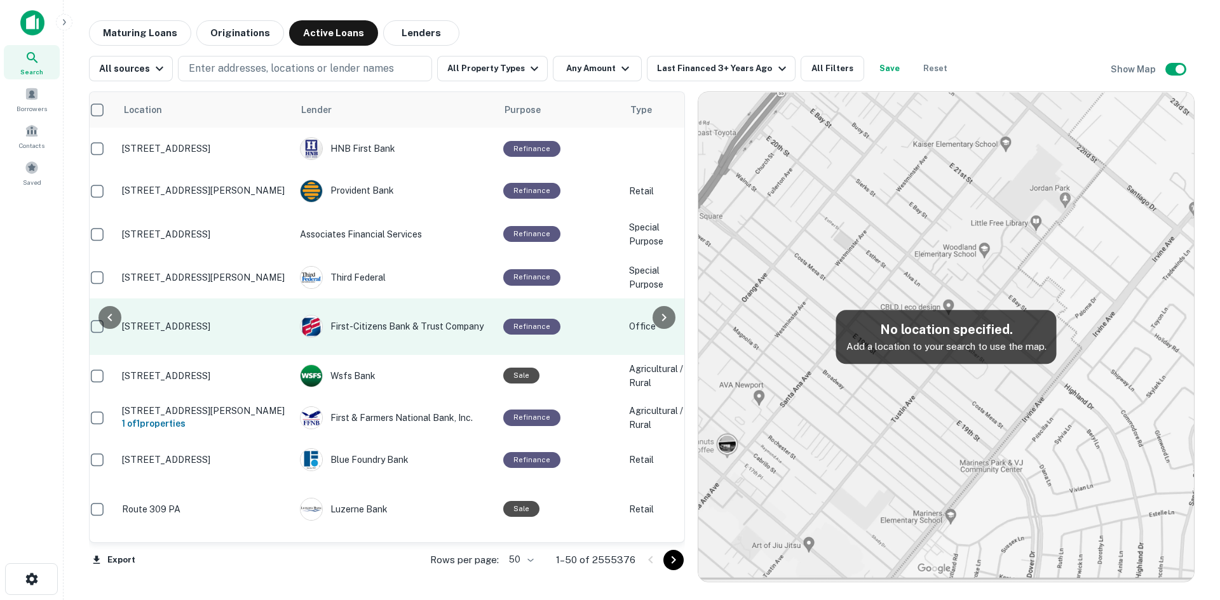
click at [111, 324] on link "1541 Prosperity Farms Rd West Palm Beach, FL 33403 First-citizens Bank & Trust …" at bounding box center [1128, 327] width 2098 height 56
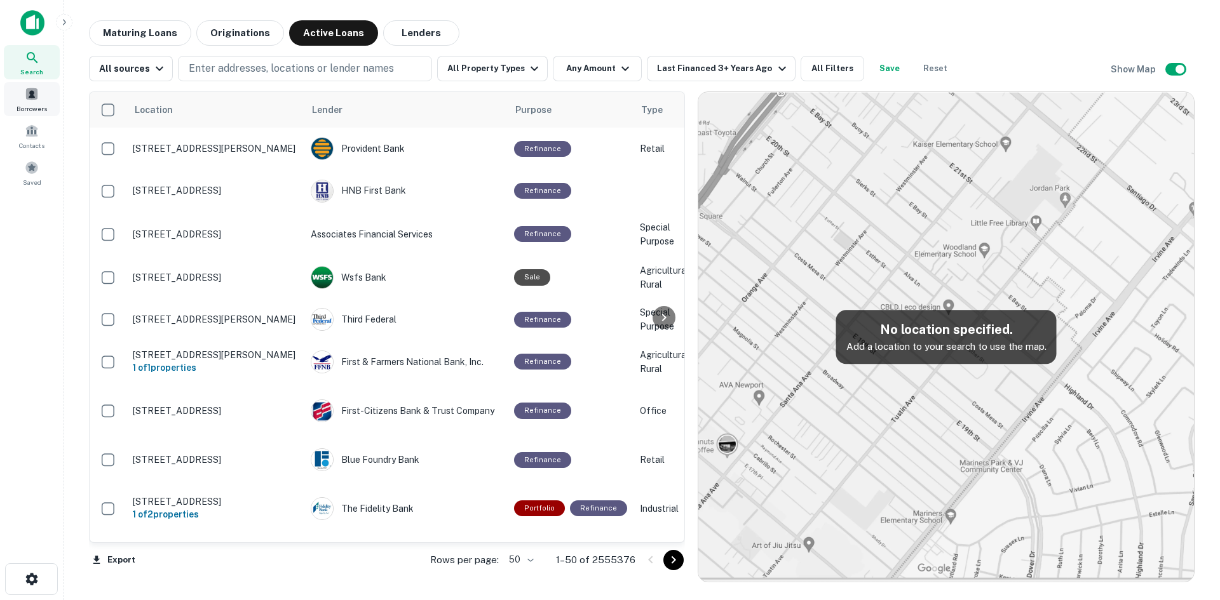
click at [18, 93] on div "Borrowers" at bounding box center [32, 99] width 56 height 34
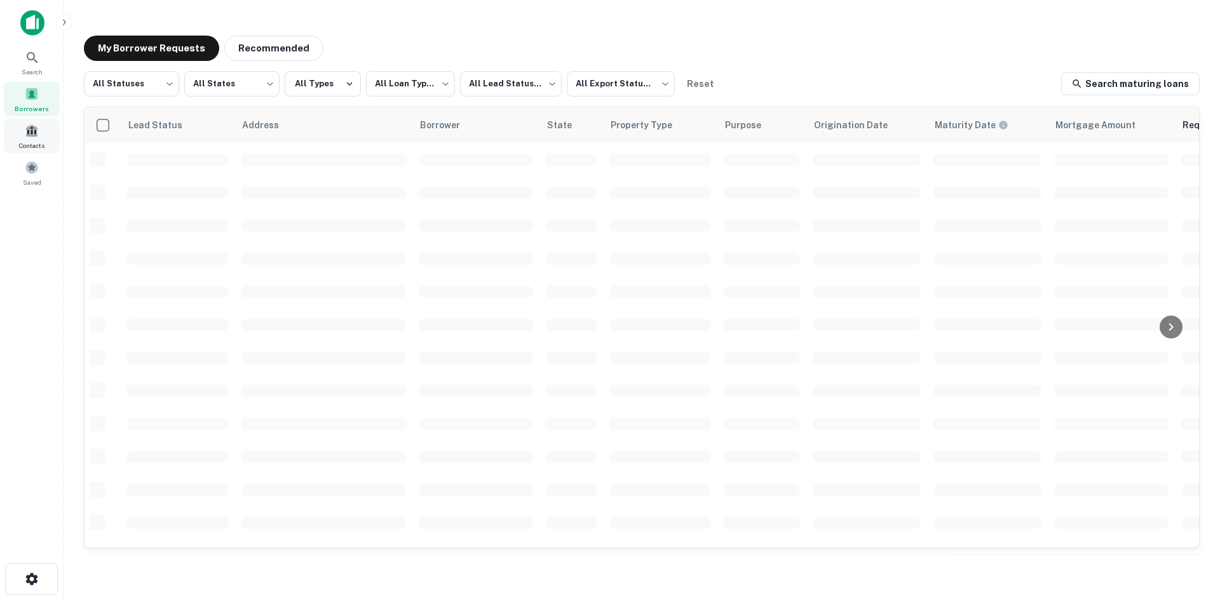
click at [39, 141] on span "Contacts" at bounding box center [31, 145] width 25 height 10
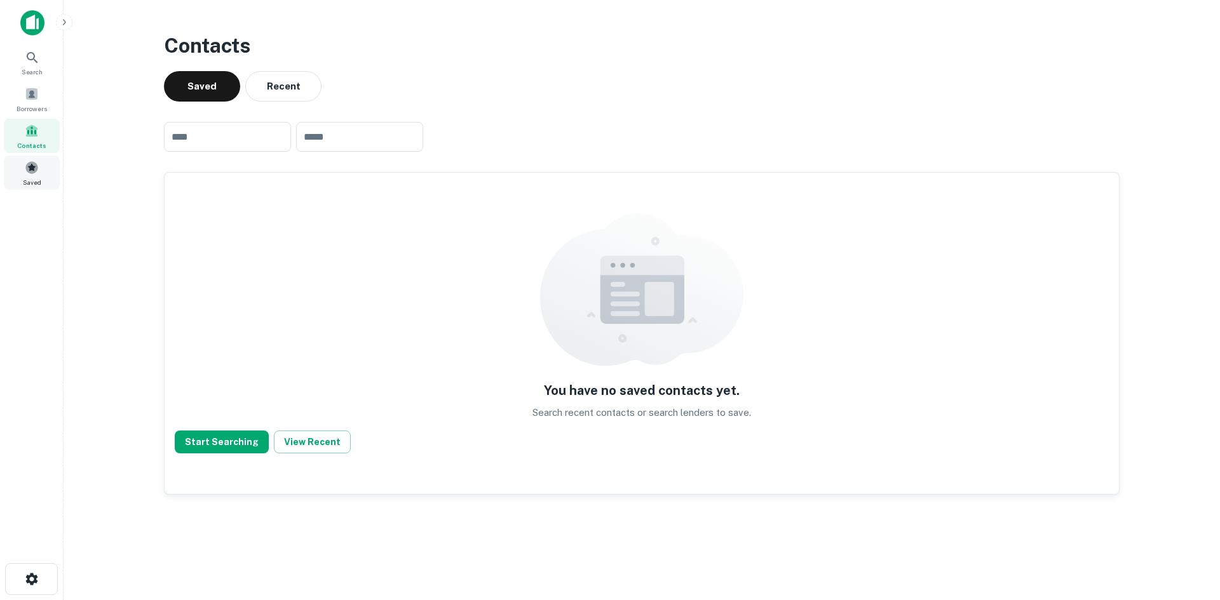
click at [35, 174] on span at bounding box center [32, 168] width 14 height 14
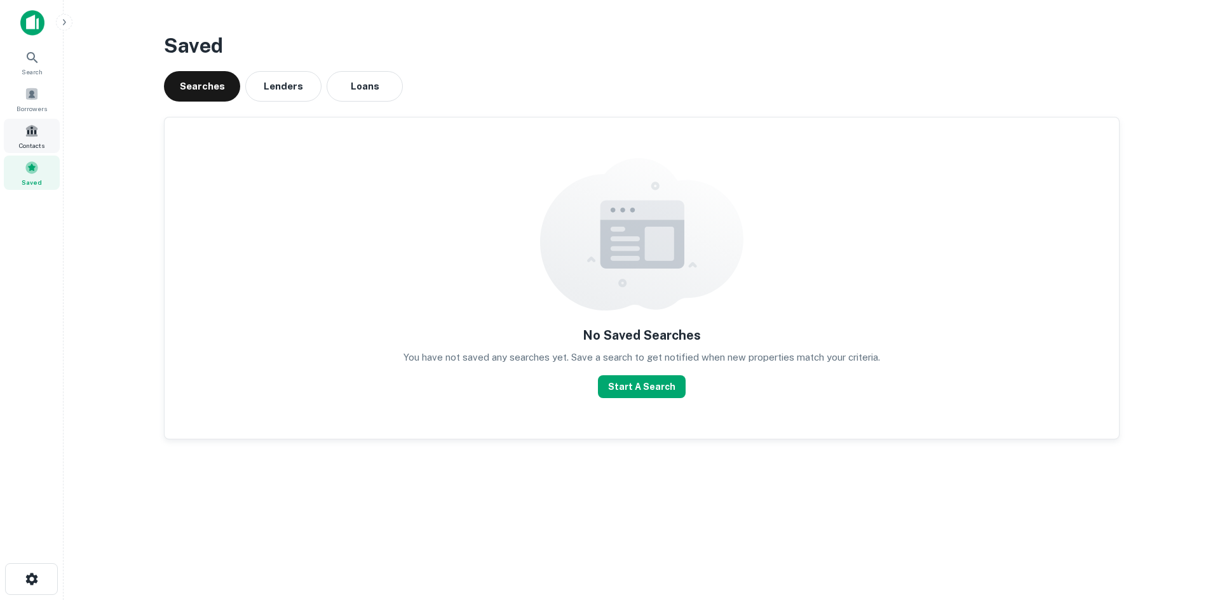
click at [30, 130] on span at bounding box center [32, 131] width 14 height 14
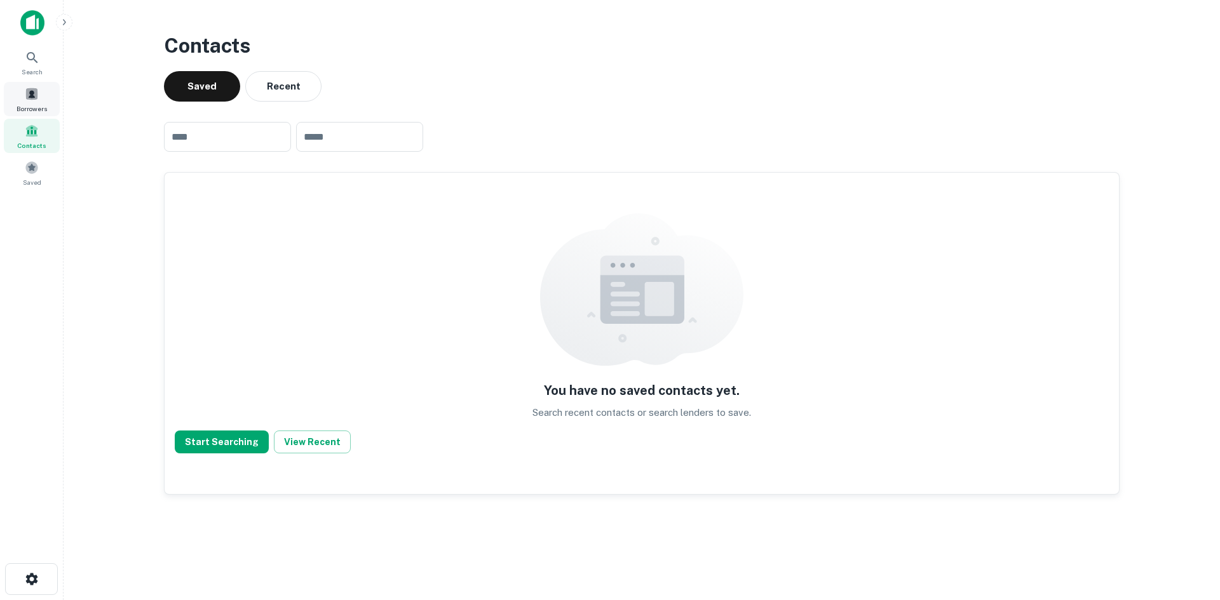
click at [34, 104] on span "Borrowers" at bounding box center [32, 109] width 30 height 10
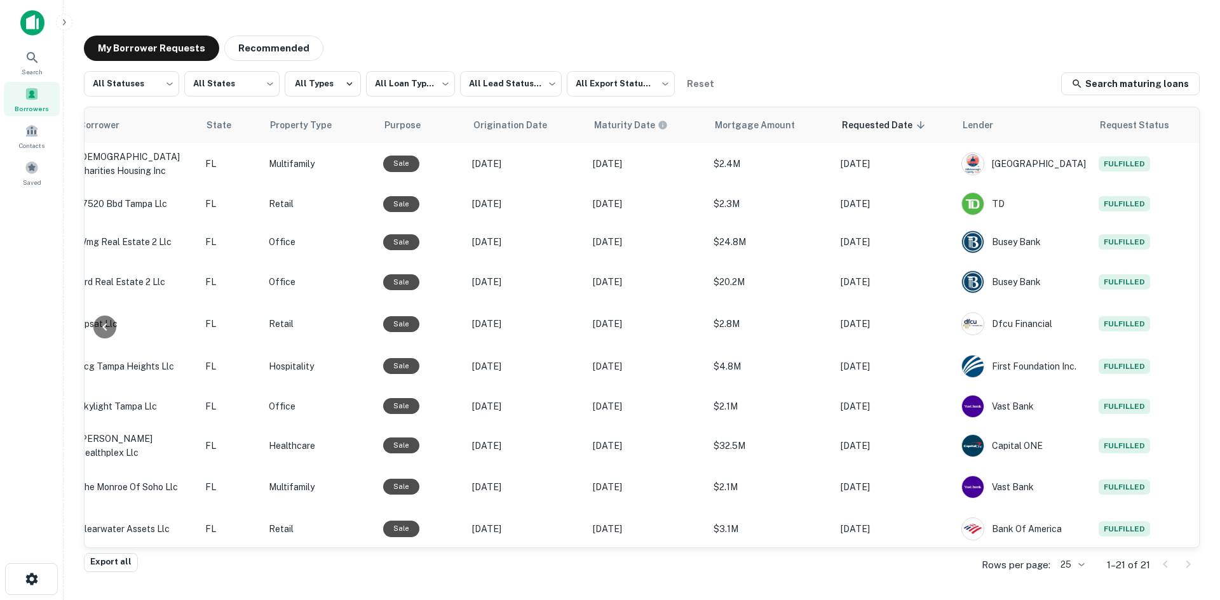
scroll to position [0, 389]
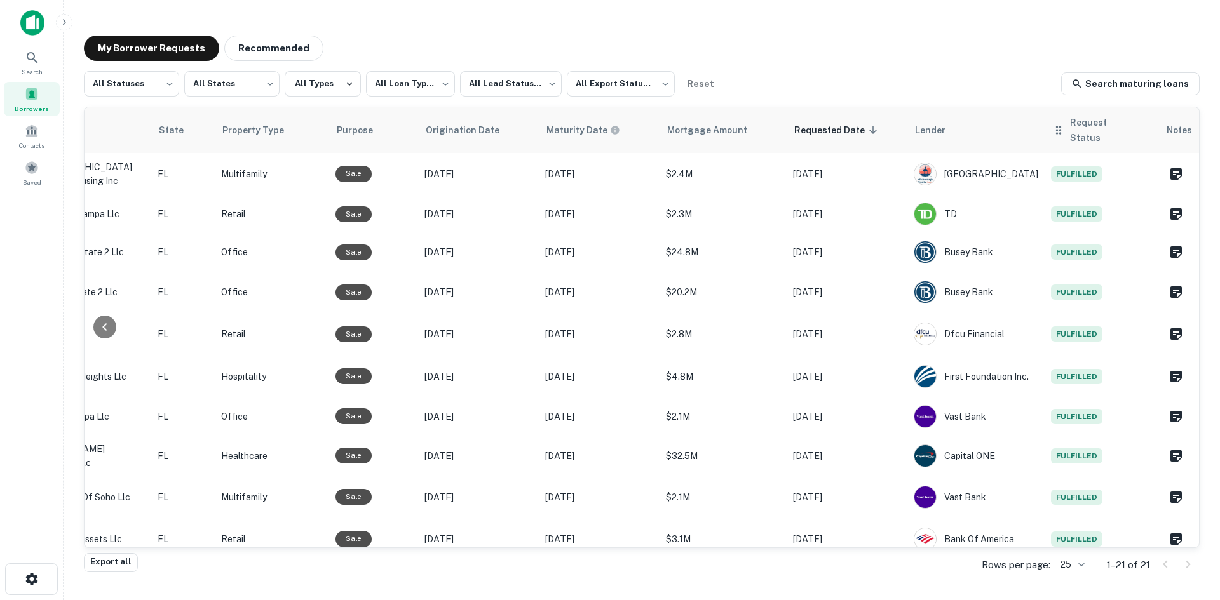
click at [1061, 138] on th "Request Status" at bounding box center [1101, 130] width 114 height 46
click at [1056, 126] on icon at bounding box center [1058, 130] width 5 height 8
click at [1056, 128] on icon at bounding box center [1058, 130] width 5 height 8
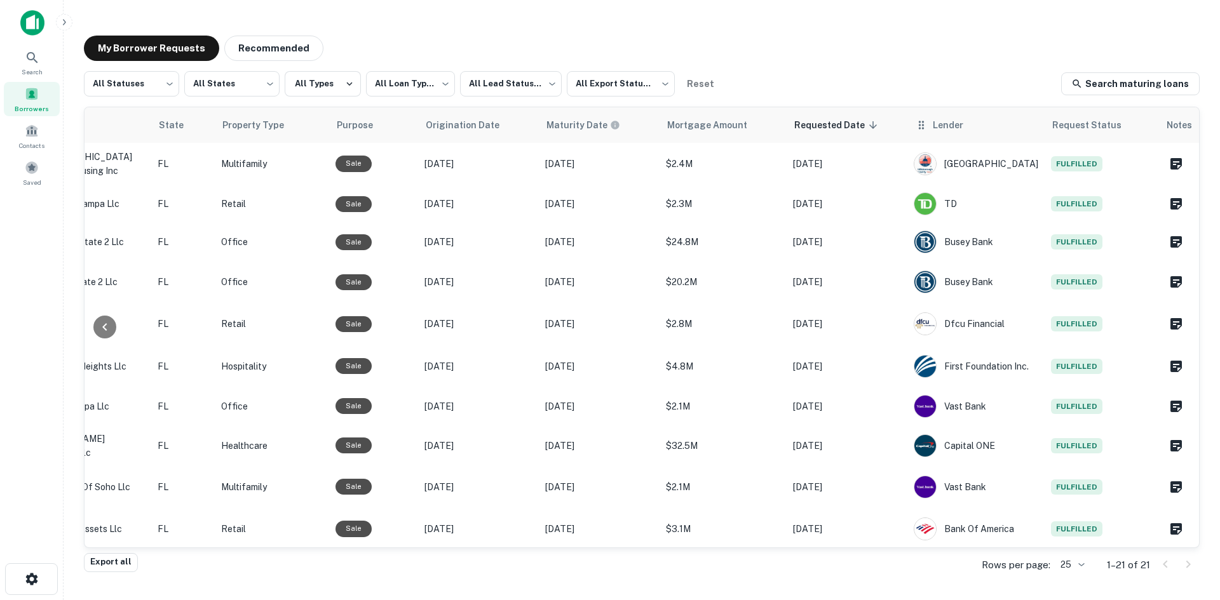
click at [924, 127] on icon at bounding box center [921, 125] width 13 height 15
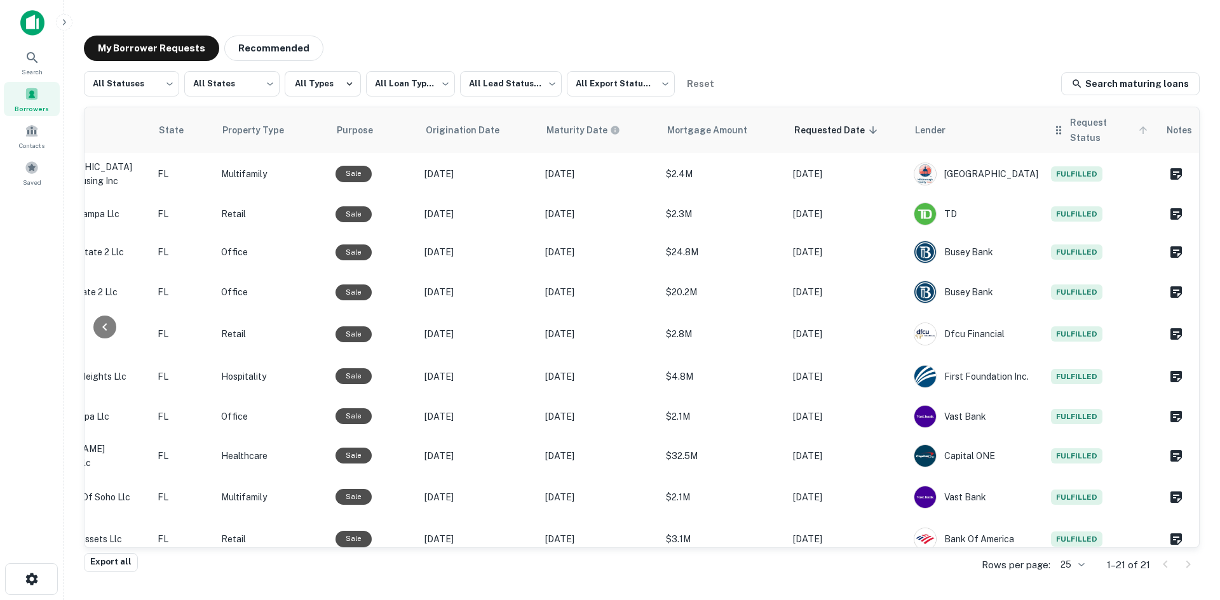
click at [1137, 124] on icon at bounding box center [1142, 129] width 11 height 11
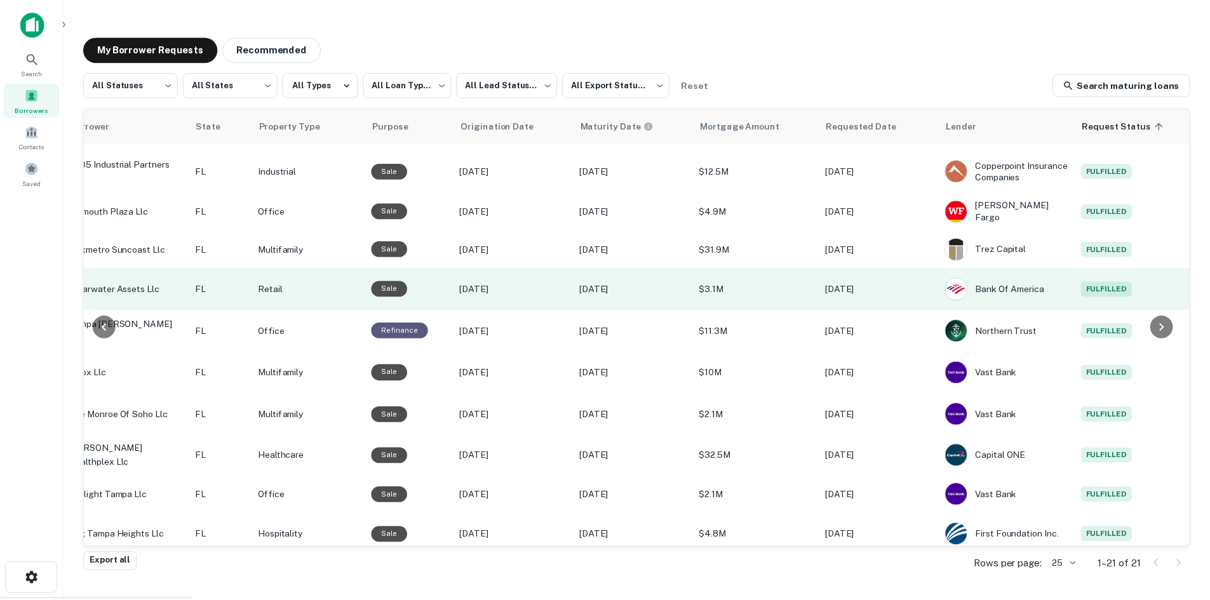
scroll to position [118, 351]
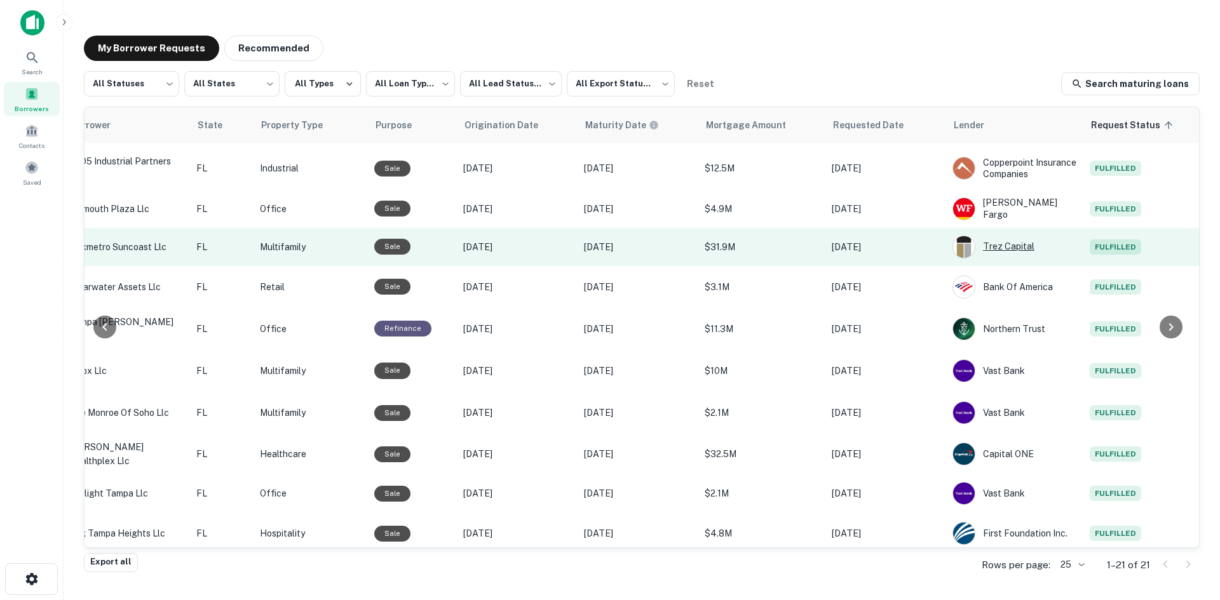
click at [1000, 259] on div "Trez Capital" at bounding box center [1014, 247] width 124 height 23
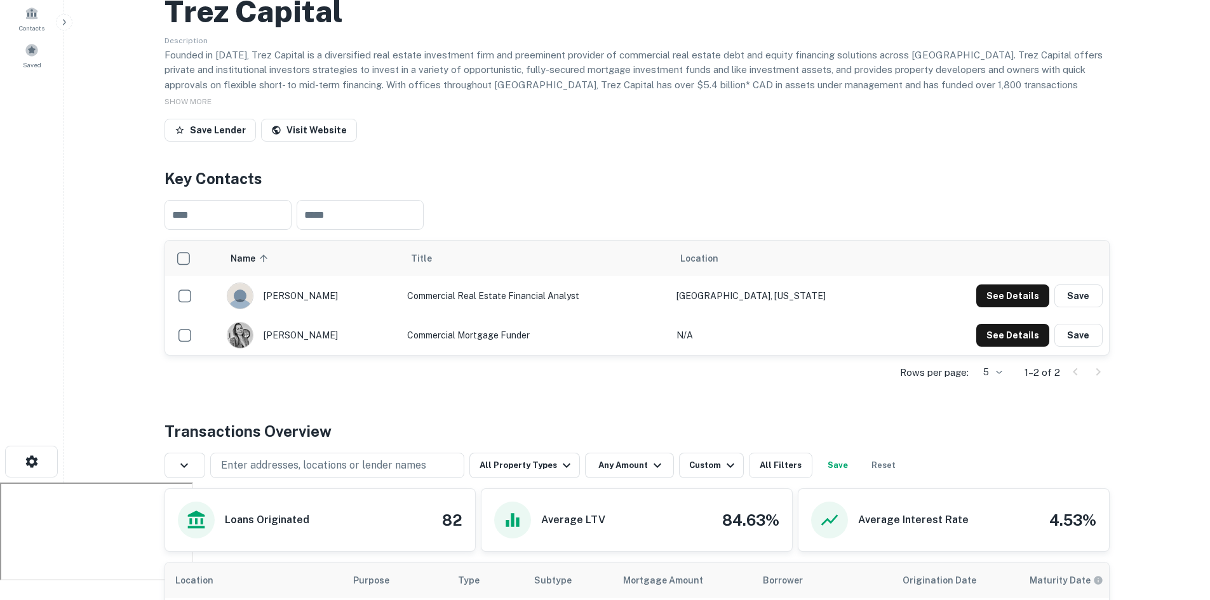
scroll to position [127, 0]
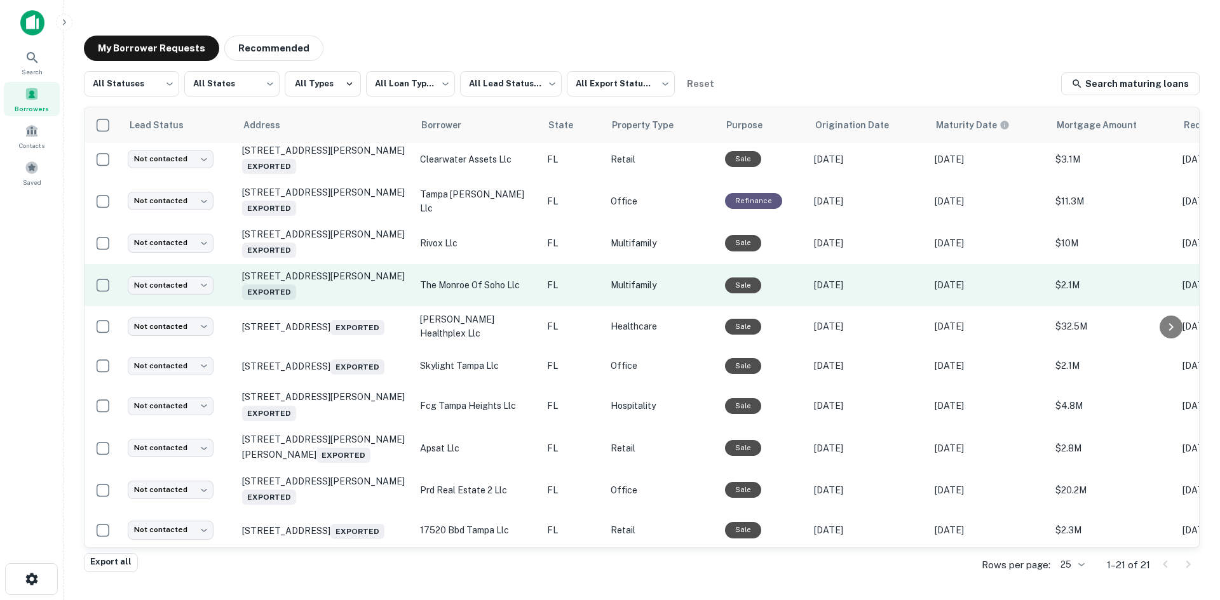
scroll to position [245, 0]
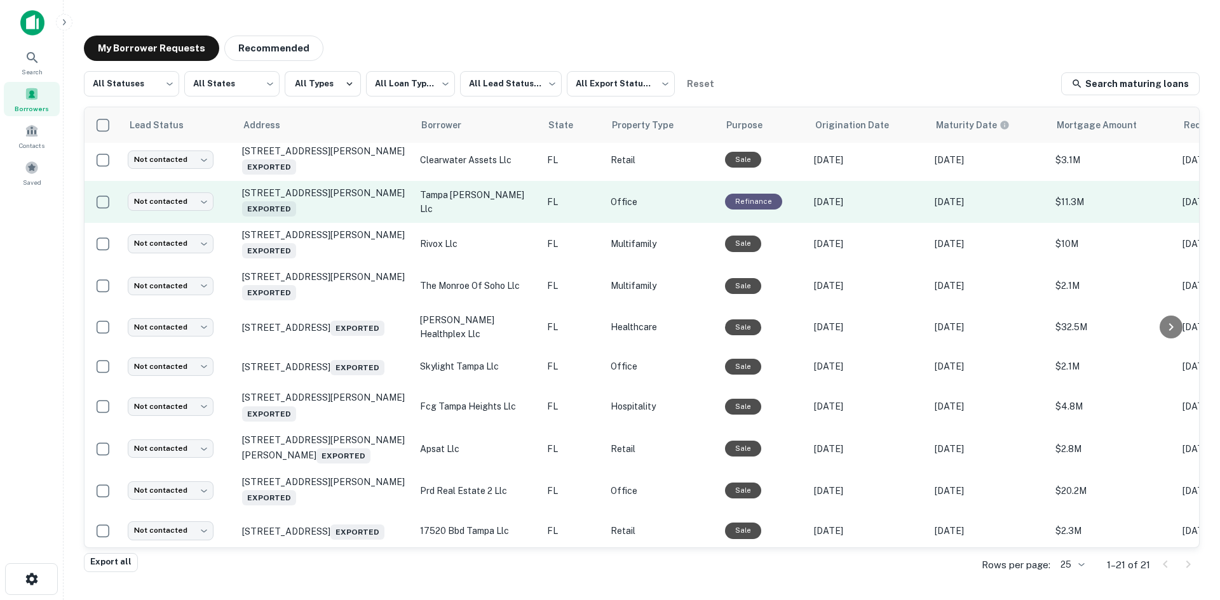
click at [626, 209] on p "Office" at bounding box center [661, 202] width 102 height 14
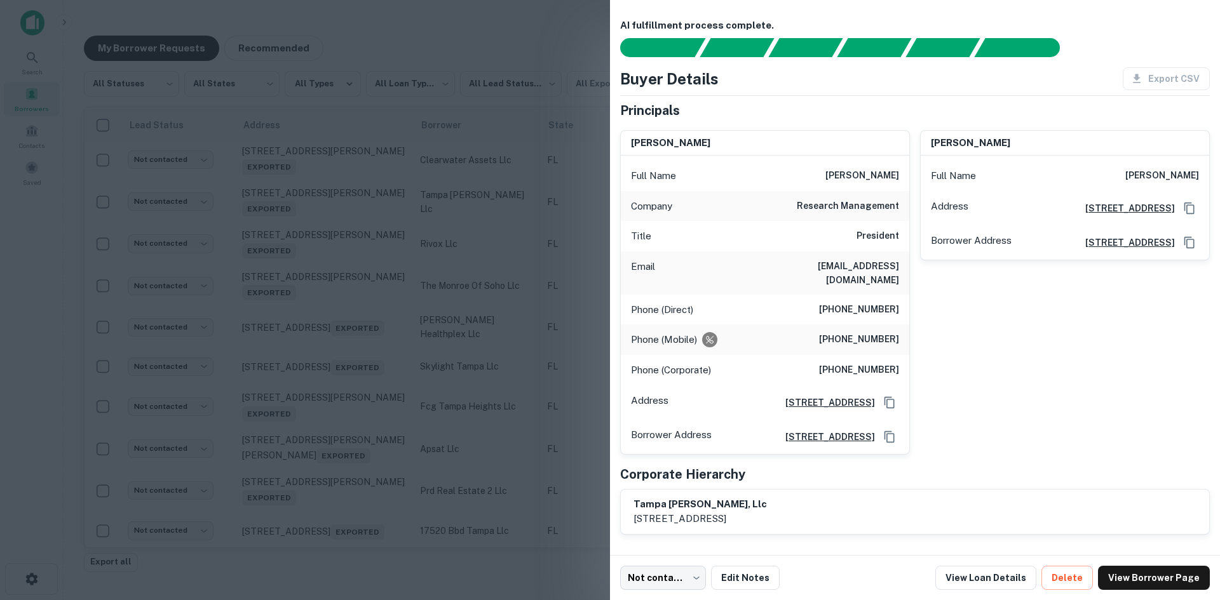
scroll to position [0, 0]
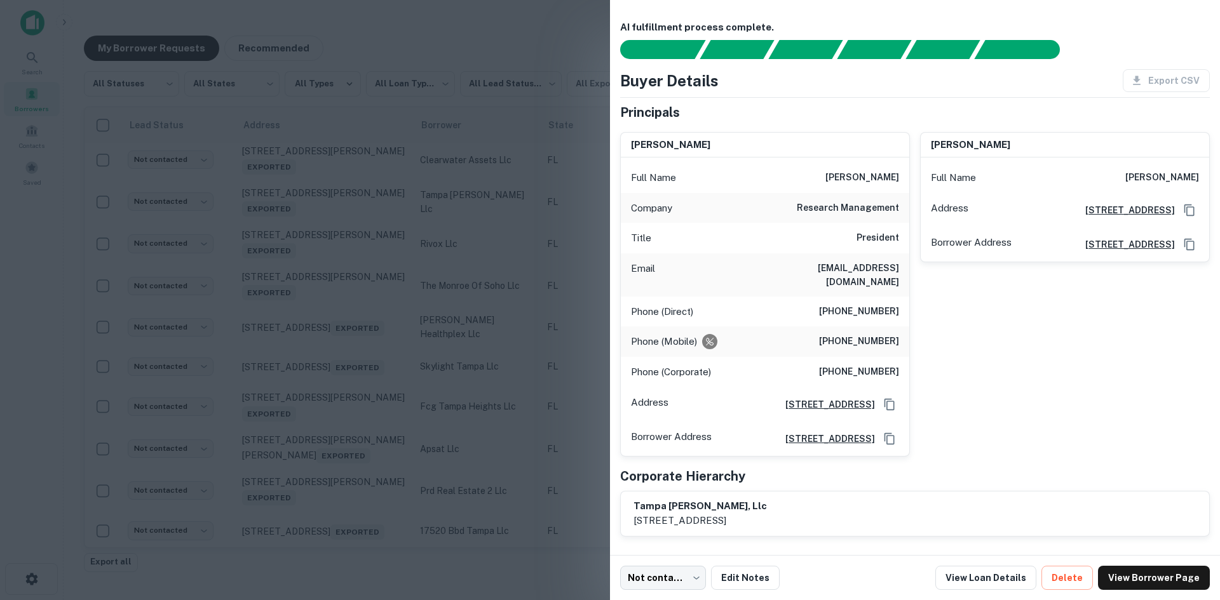
click at [567, 282] on div at bounding box center [610, 300] width 1220 height 600
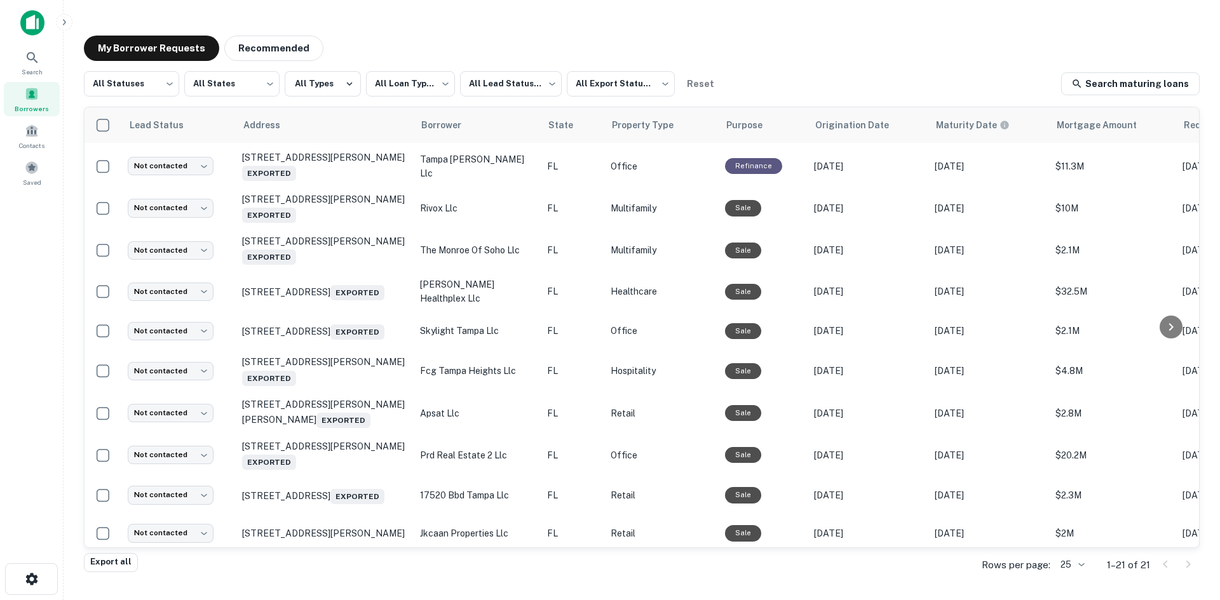
scroll to position [435, 0]
